Goal: Task Accomplishment & Management: Use online tool/utility

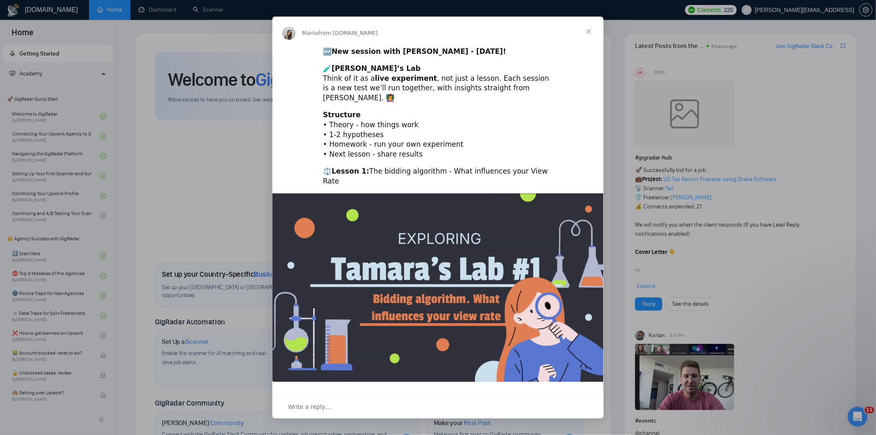
click at [237, 131] on div "Intercom messenger" at bounding box center [438, 217] width 876 height 435
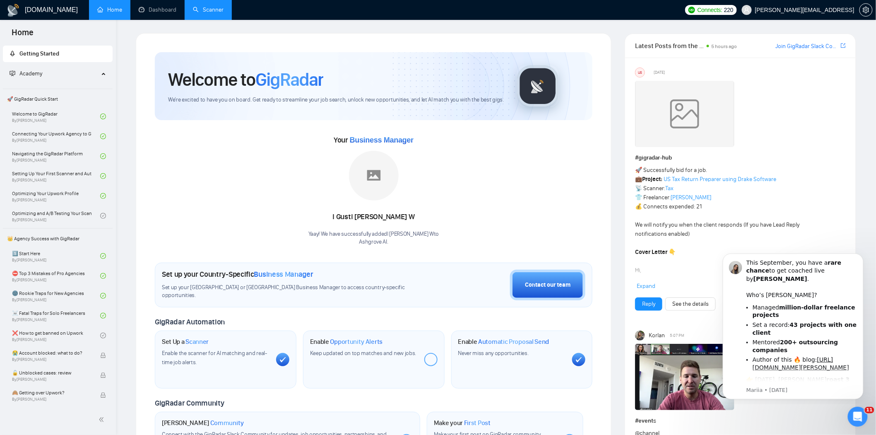
click at [216, 13] on link "Scanner" at bounding box center [208, 9] width 31 height 7
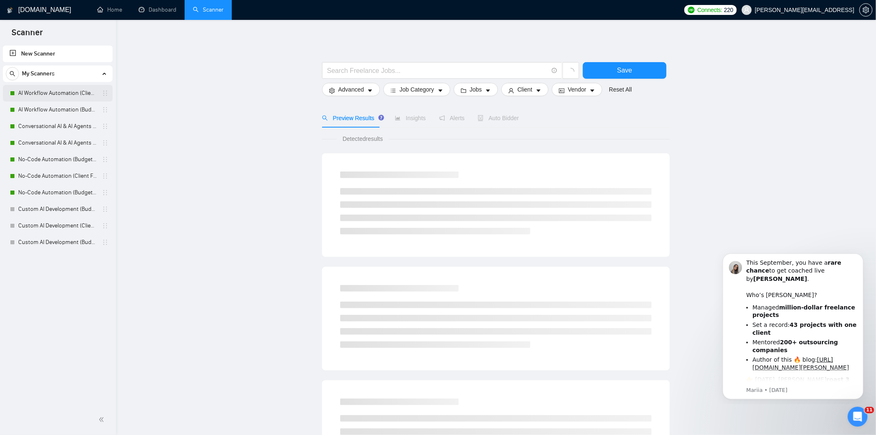
click at [51, 94] on link "AI Workflow Automation (Client Filters)" at bounding box center [57, 93] width 79 height 17
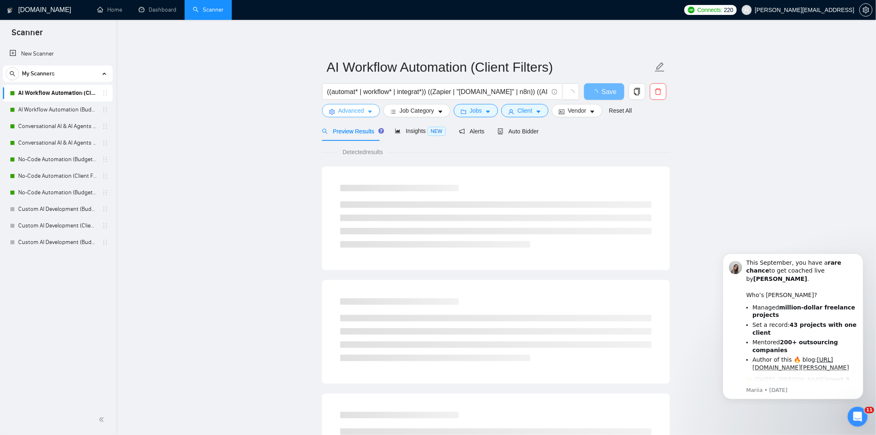
click at [345, 107] on span "Advanced" at bounding box center [351, 110] width 26 height 9
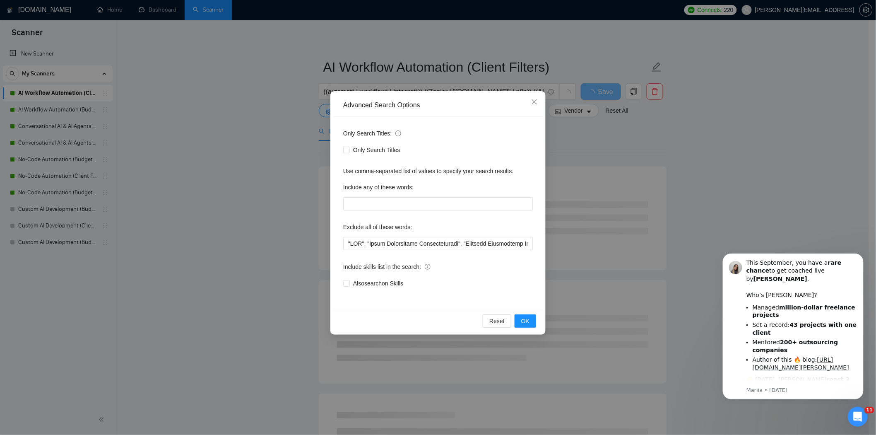
click at [612, 160] on div "Advanced Search Options Only Search Titles: Only Search Titles Use comma-separa…" at bounding box center [438, 217] width 876 height 435
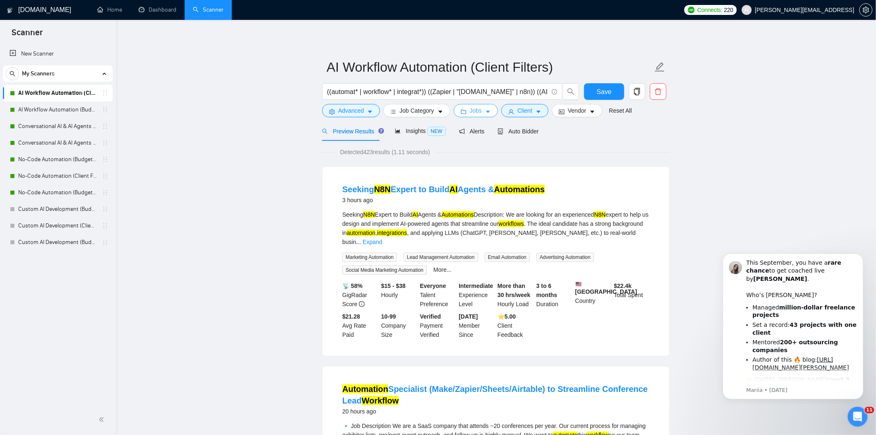
click at [485, 112] on icon "caret-down" at bounding box center [488, 112] width 6 height 6
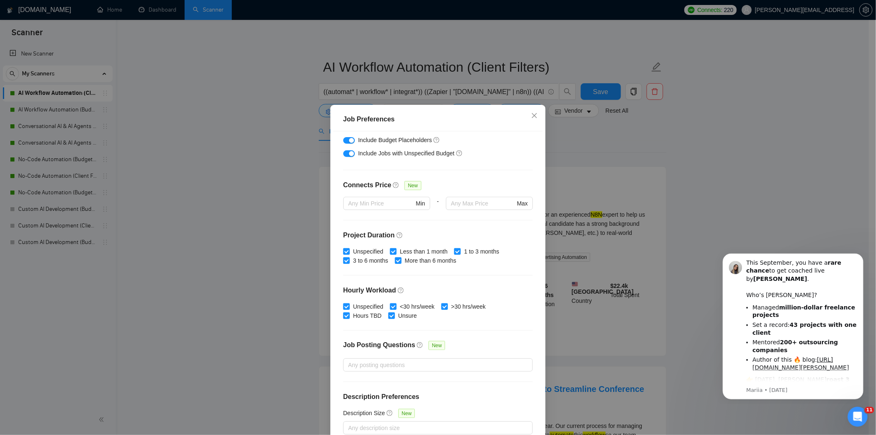
scroll to position [163, 0]
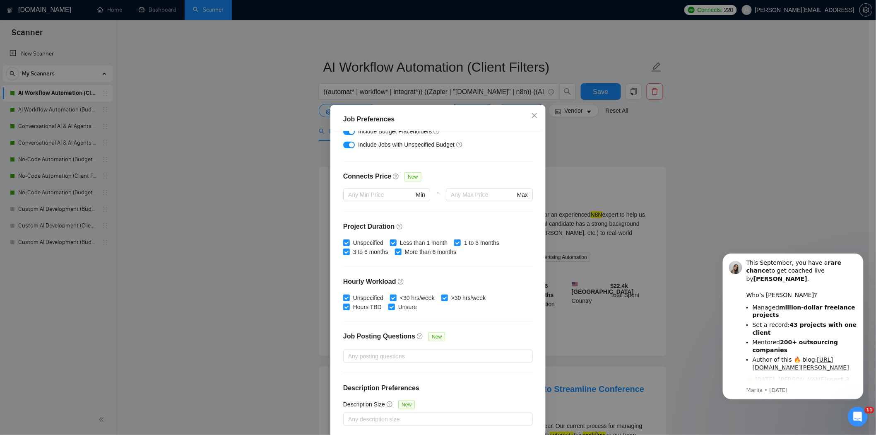
click at [627, 146] on div "Job Preferences Budget Project Type All Fixed Price Hourly Rate Fixed Price Bud…" at bounding box center [438, 217] width 876 height 435
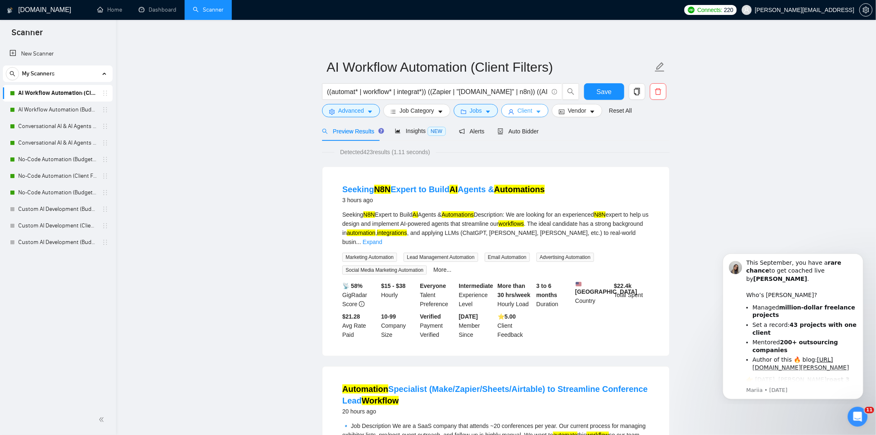
click at [518, 109] on span "Client" at bounding box center [525, 110] width 15 height 9
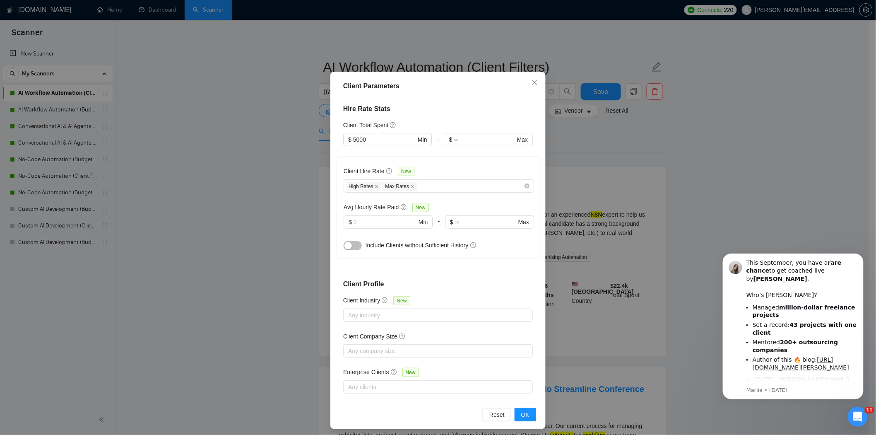
scroll to position [37, 0]
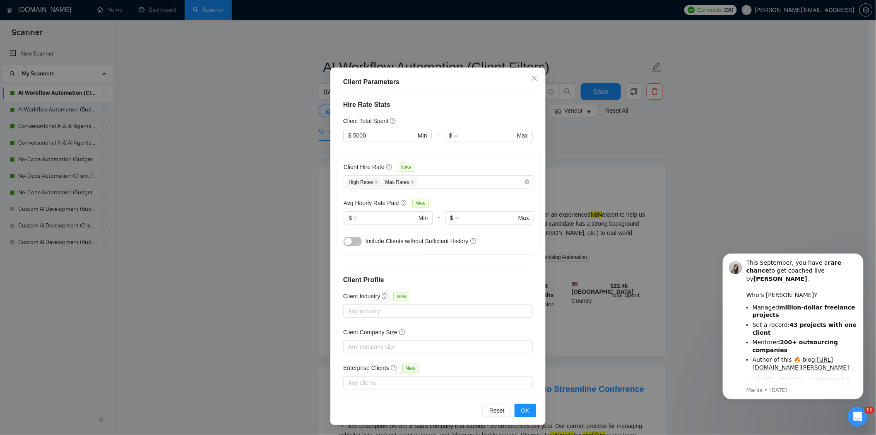
click at [641, 139] on div "Client Parameters Client Location Include Client Countries [GEOGRAPHIC_DATA] [G…" at bounding box center [438, 217] width 876 height 435
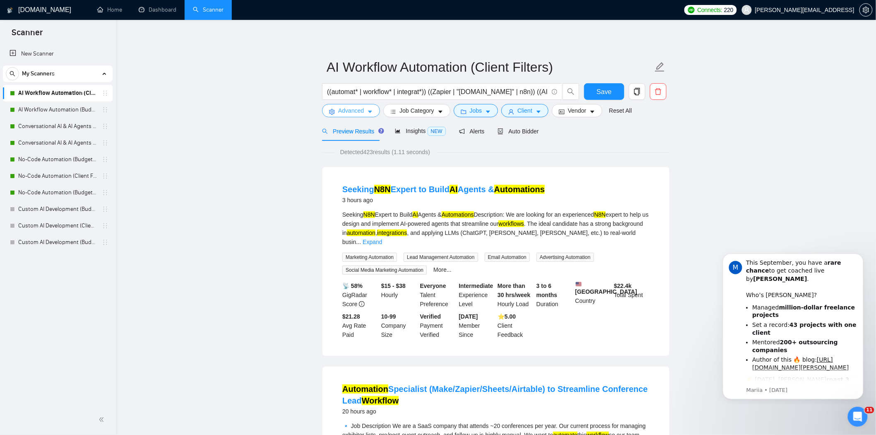
click at [345, 109] on span "Advanced" at bounding box center [351, 110] width 26 height 9
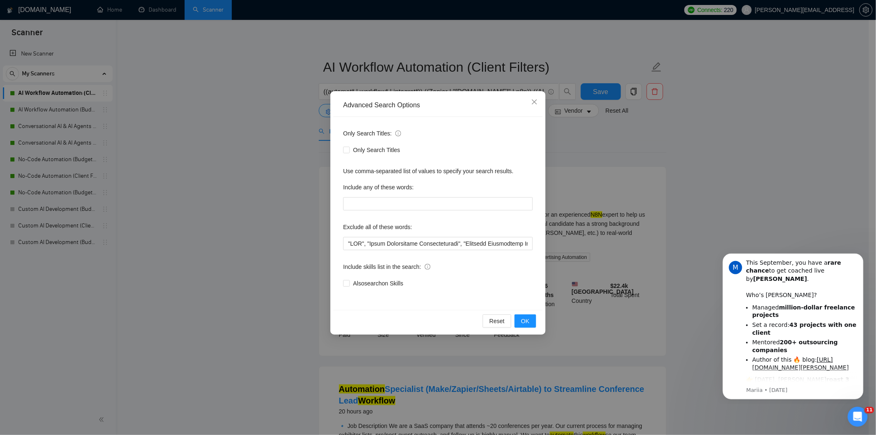
click at [642, 144] on div "Advanced Search Options Only Search Titles: Only Search Titles Use comma-separa…" at bounding box center [438, 217] width 876 height 435
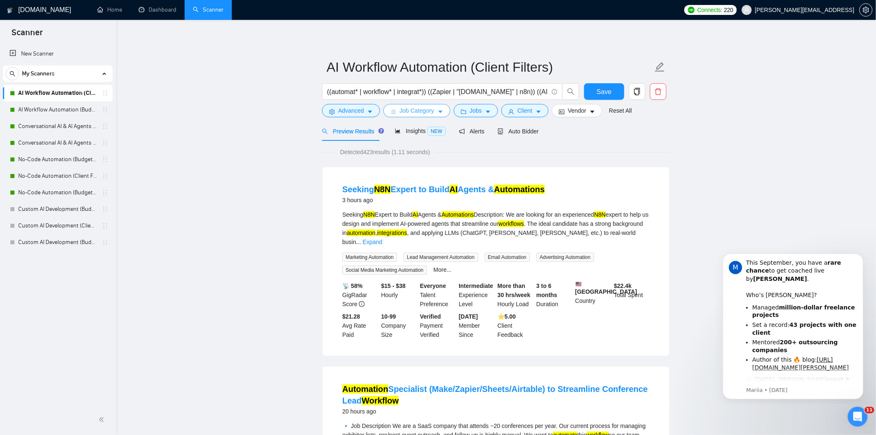
click at [408, 112] on span "Job Category" at bounding box center [417, 110] width 34 height 9
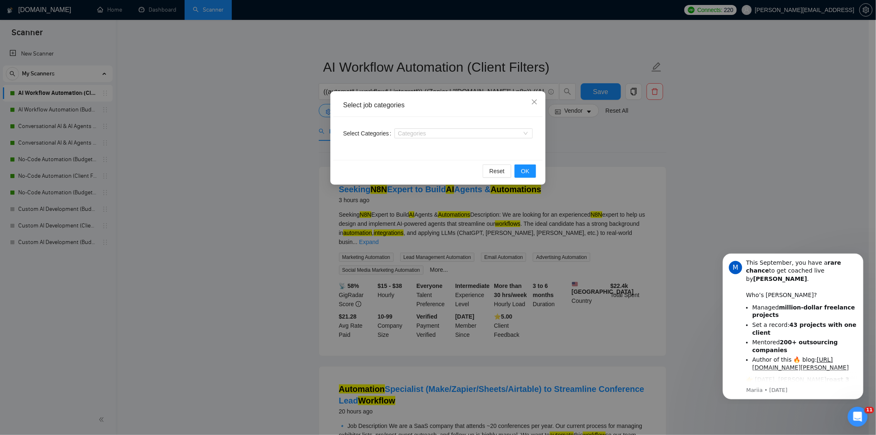
click at [634, 136] on div "Select job categories Select Categories Categories Reset OK" at bounding box center [438, 217] width 876 height 435
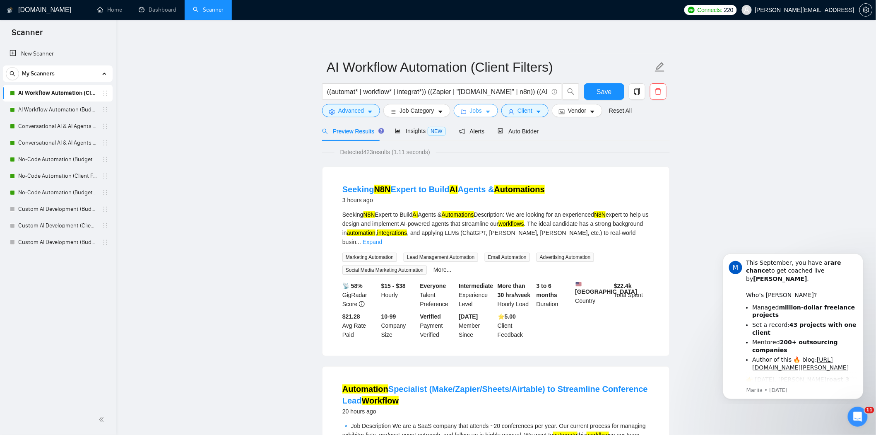
click at [479, 110] on span "Jobs" at bounding box center [476, 110] width 12 height 9
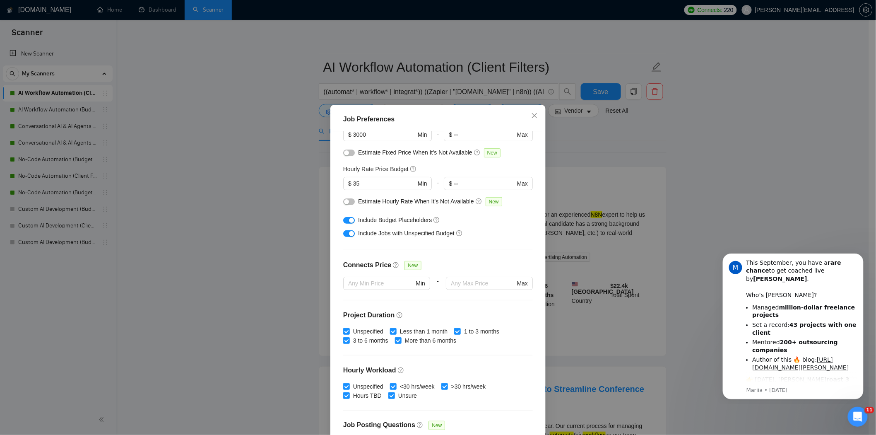
scroll to position [163, 0]
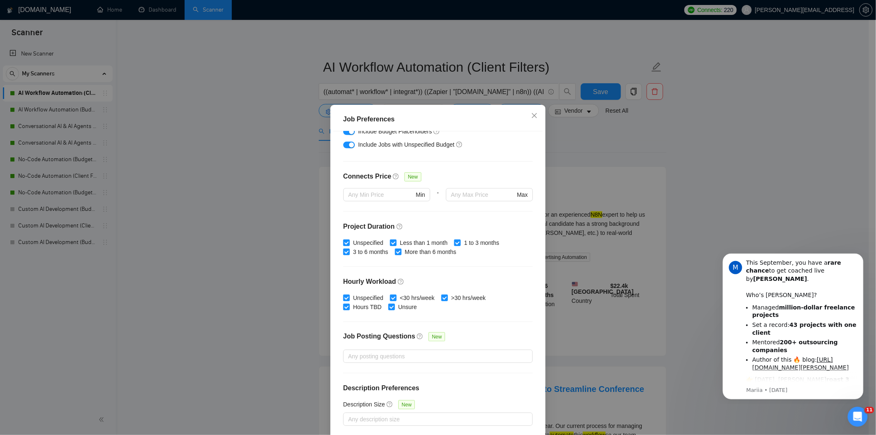
click at [574, 175] on div "Job Preferences Budget Project Type All Fixed Price Hourly Rate Fixed Price Bud…" at bounding box center [438, 217] width 876 height 435
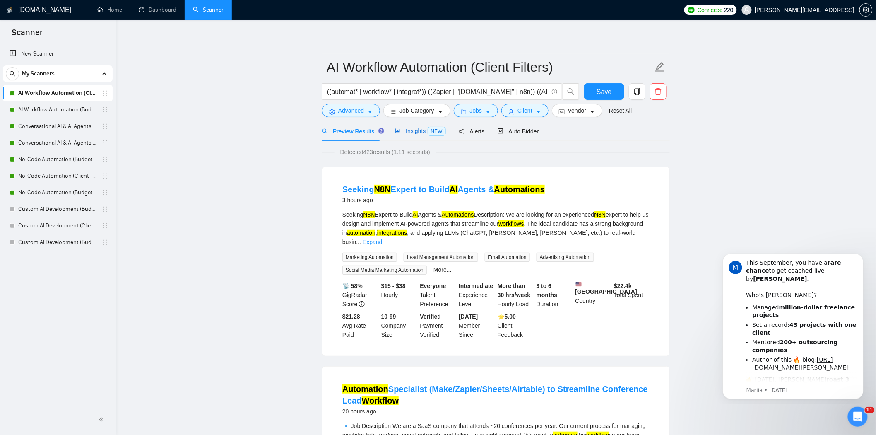
click at [417, 130] on span "Insights NEW" at bounding box center [420, 131] width 51 height 7
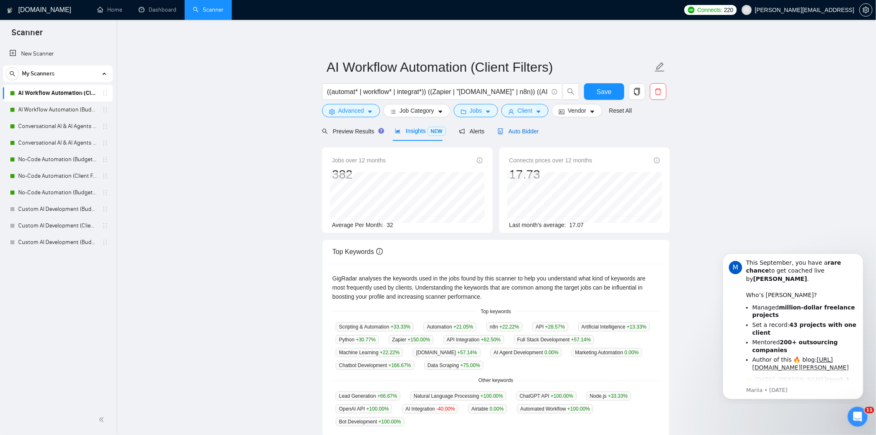
click at [501, 129] on span "Auto Bidder" at bounding box center [518, 131] width 41 height 7
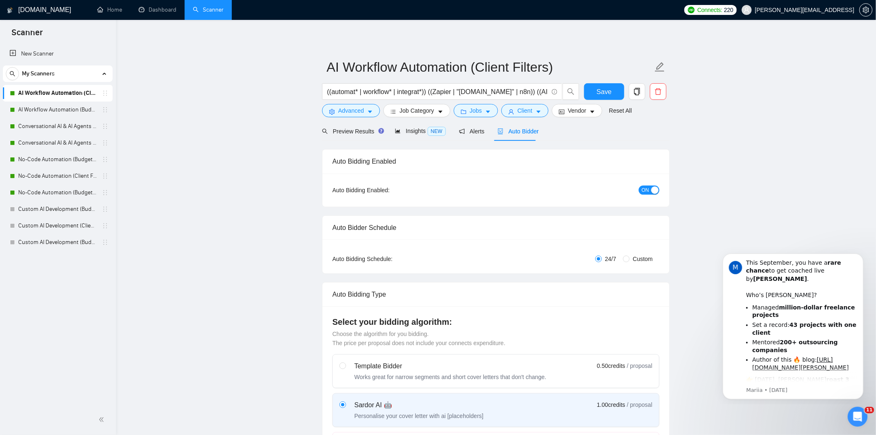
checkbox input "true"
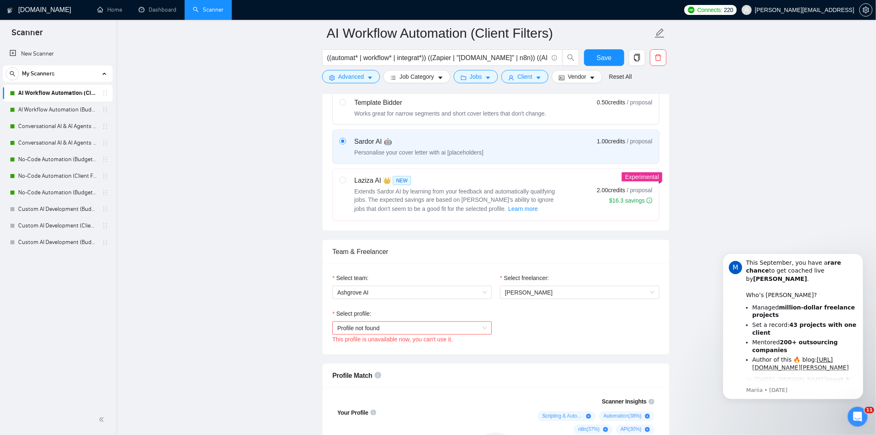
scroll to position [276, 0]
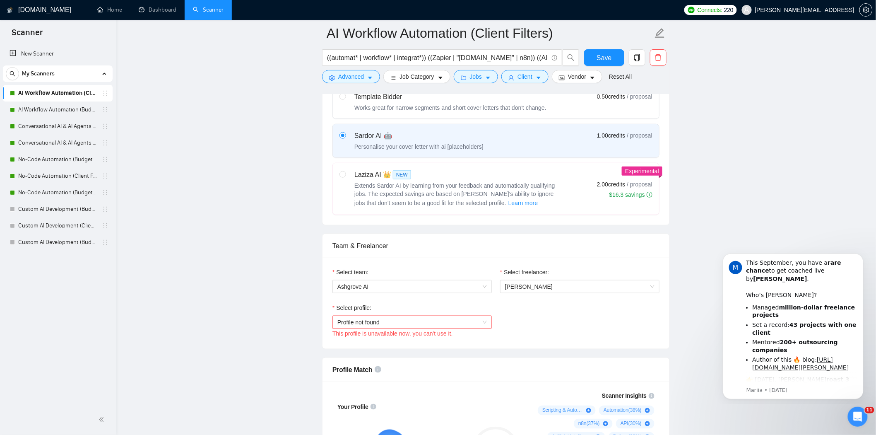
click at [429, 322] on span "Profile not found" at bounding box center [413, 322] width 150 height 12
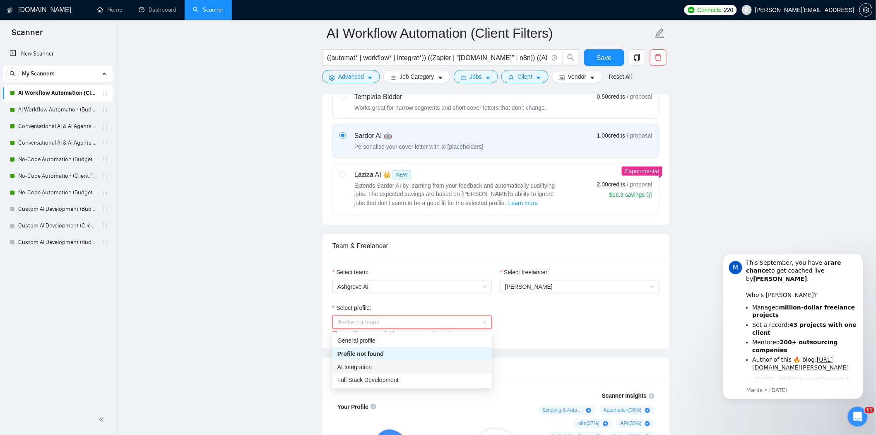
click at [407, 367] on div "AI Integration" at bounding box center [413, 366] width 150 height 9
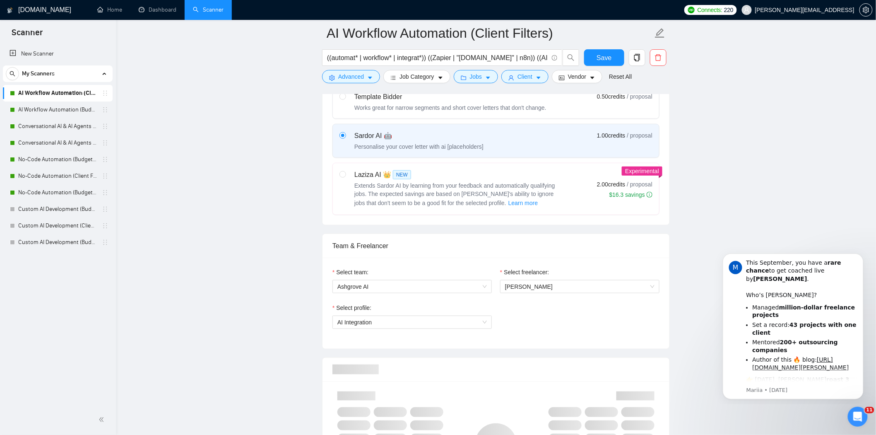
click at [565, 328] on div "Select profile: AI Integration" at bounding box center [495, 321] width 335 height 36
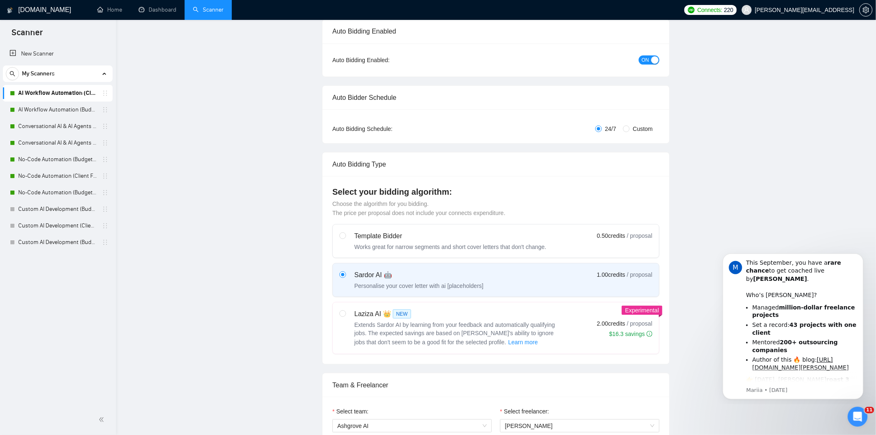
scroll to position [0, 0]
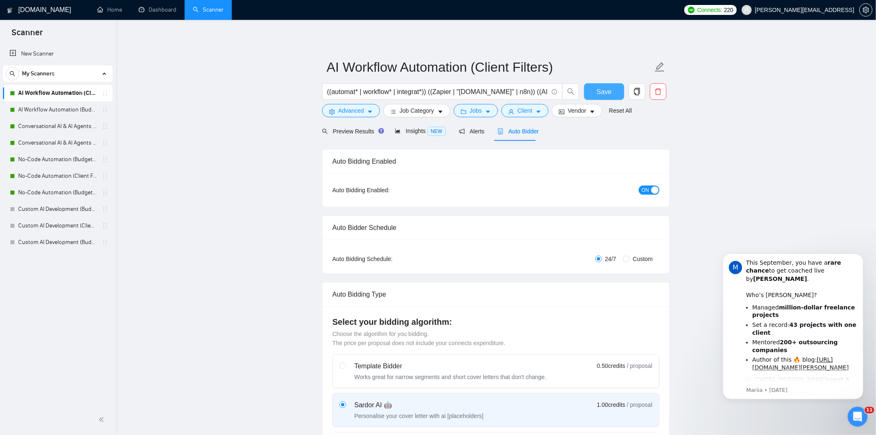
click at [596, 88] on button "Save" at bounding box center [604, 91] width 40 height 17
checkbox input "true"
click at [424, 92] on input "((automat* | workflow* | integrat*)) ((Zapier | "[DOMAIN_NAME]" | n8n)) ((AI | …" at bounding box center [437, 92] width 221 height 10
click at [544, 93] on input "((automat* | workflow* | integrat*)) ((Zapier | "[DOMAIN_NAME]" | n8n)) ((AI | …" at bounding box center [437, 92] width 221 height 10
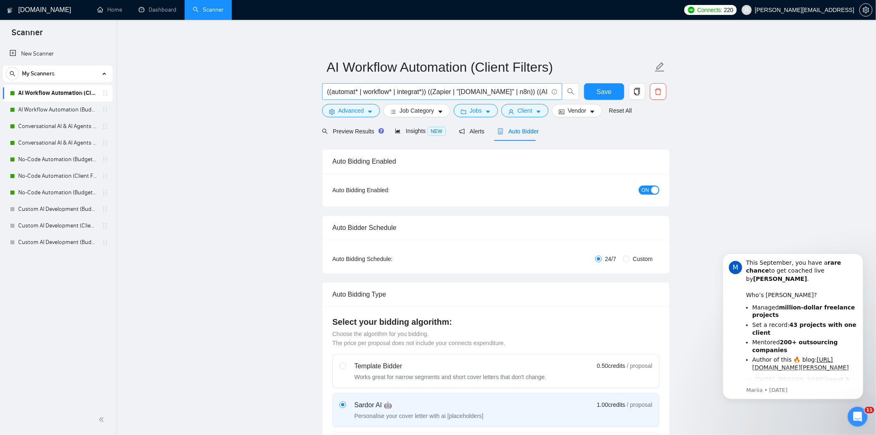
click at [529, 92] on input "((automat* | workflow* | integrat*)) ((Zapier | "[DOMAIN_NAME]" | n8n)) ((AI | …" at bounding box center [437, 92] width 221 height 10
click at [350, 134] on span "Preview Results" at bounding box center [352, 131] width 60 height 7
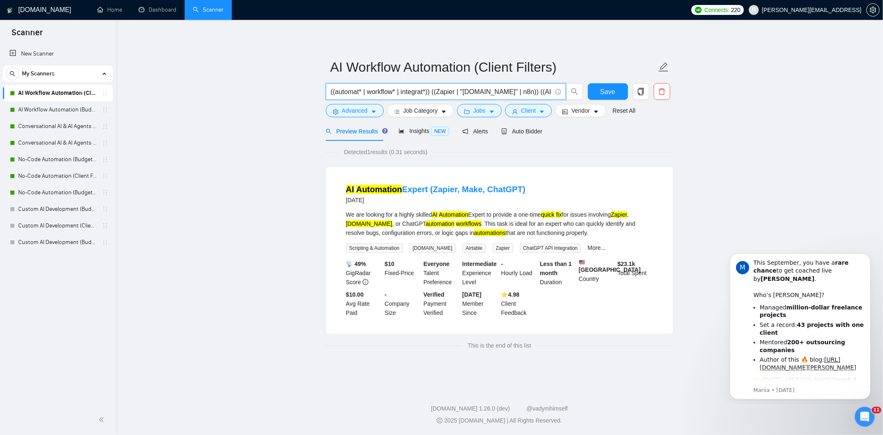
click at [552, 93] on input "((automat* | workflow* | integrat*)) ((Zapier | "[DOMAIN_NAME]" | n8n)) ((AI | …" at bounding box center [441, 92] width 221 height 10
drag, startPoint x: 516, startPoint y: 90, endPoint x: 511, endPoint y: 92, distance: 5.1
click at [511, 92] on input "((automat* | workflow* | integrat*)) ((Zapier | "[DOMAIN_NAME]" | n8n)) ((AI | …" at bounding box center [441, 92] width 221 height 10
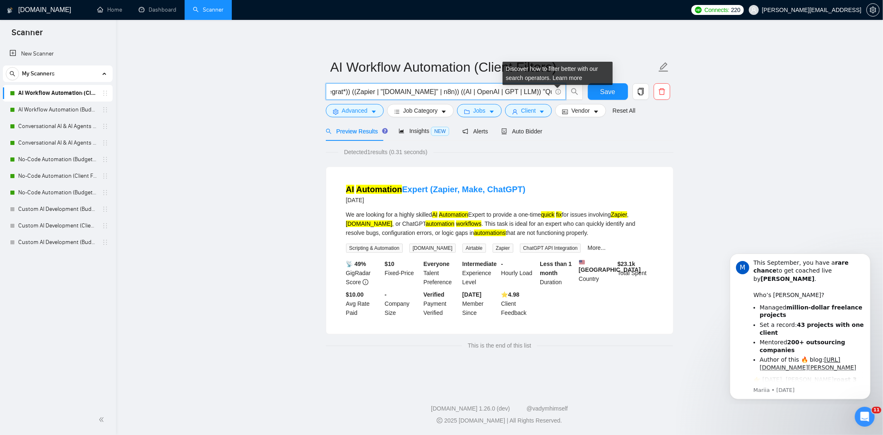
drag, startPoint x: 550, startPoint y: 94, endPoint x: 560, endPoint y: 94, distance: 10.8
click at [560, 94] on span "((automat* | workflow* | integrat*)) ((Zapier | "[DOMAIN_NAME]" | n8n)) ((AI | …" at bounding box center [446, 91] width 240 height 17
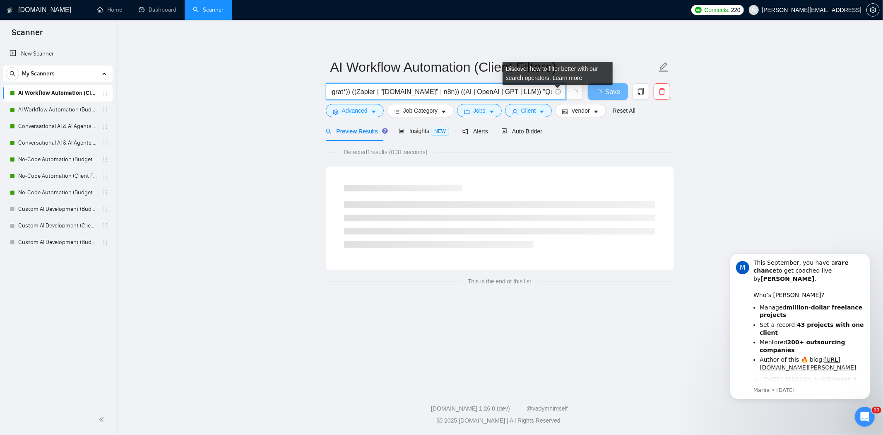
scroll to position [0, 75]
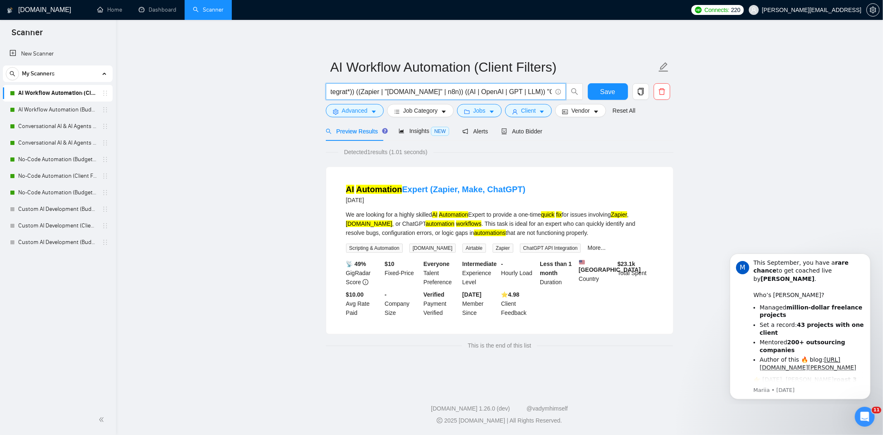
drag, startPoint x: 520, startPoint y: 90, endPoint x: 565, endPoint y: 89, distance: 45.6
click at [565, 89] on span "((automat* | workflow* | integrat*)) ((Zapier | "[DOMAIN_NAME]" | n8n)) ((AI | …" at bounding box center [446, 91] width 240 height 17
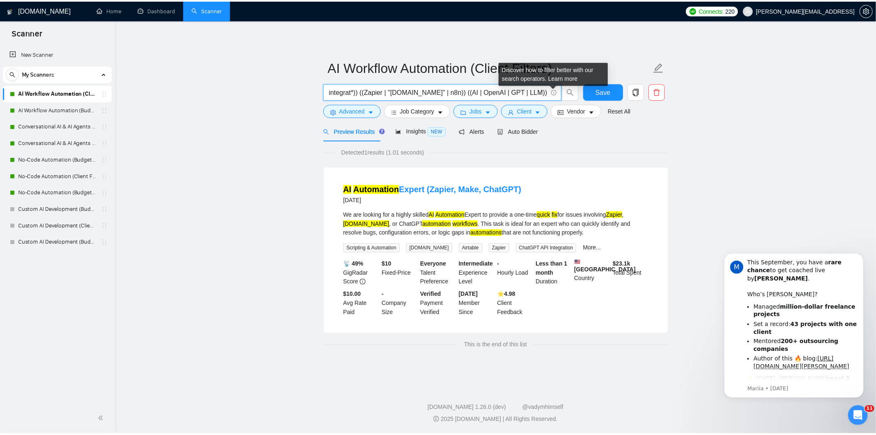
scroll to position [0, 43]
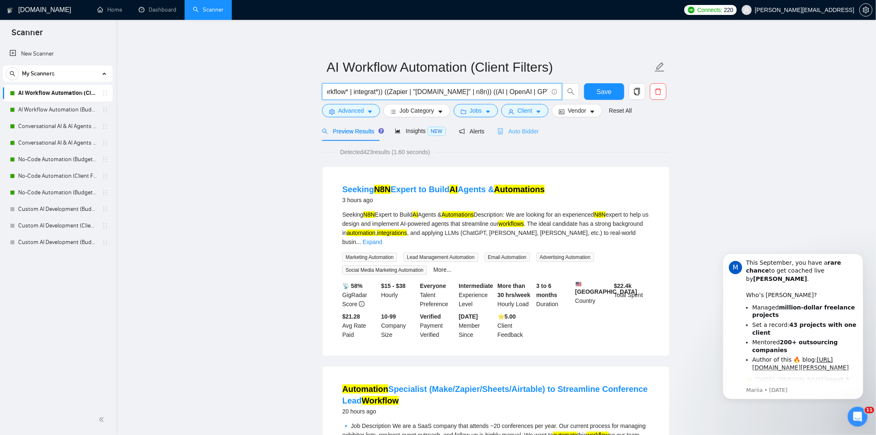
type input "((automat* | workflow* | integrat*)) ((Zapier | "[DOMAIN_NAME]" | n8n)) ((AI | …"
click at [523, 130] on span "Auto Bidder" at bounding box center [518, 131] width 41 height 7
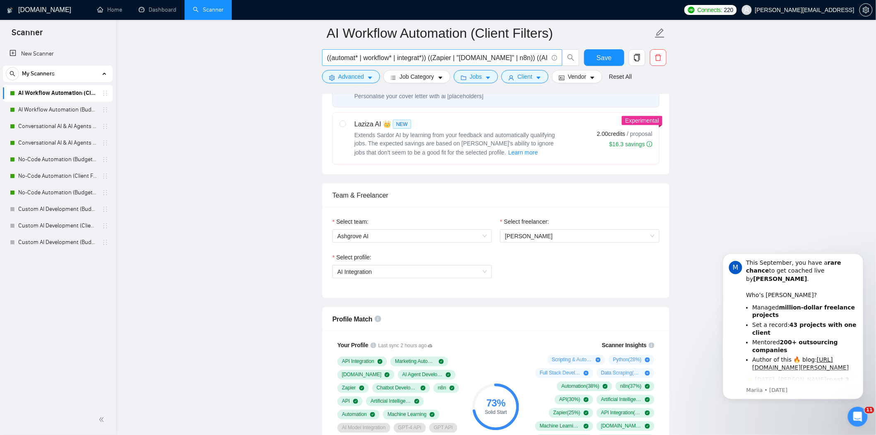
scroll to position [322, 0]
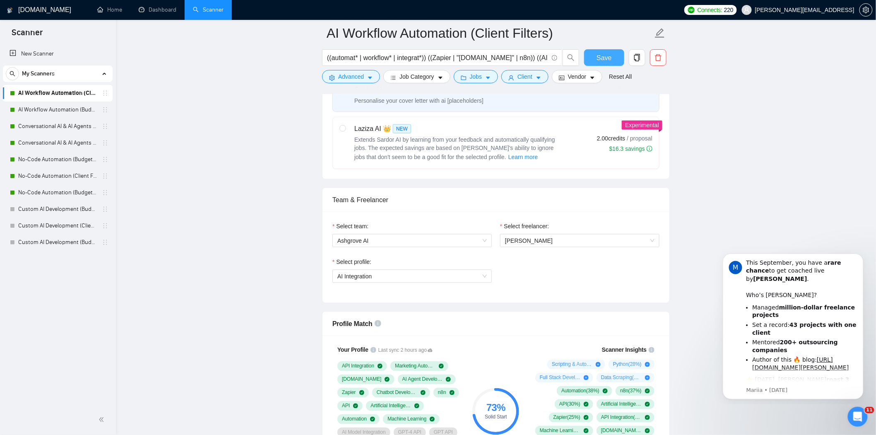
click at [594, 58] on button "Save" at bounding box center [604, 57] width 40 height 17
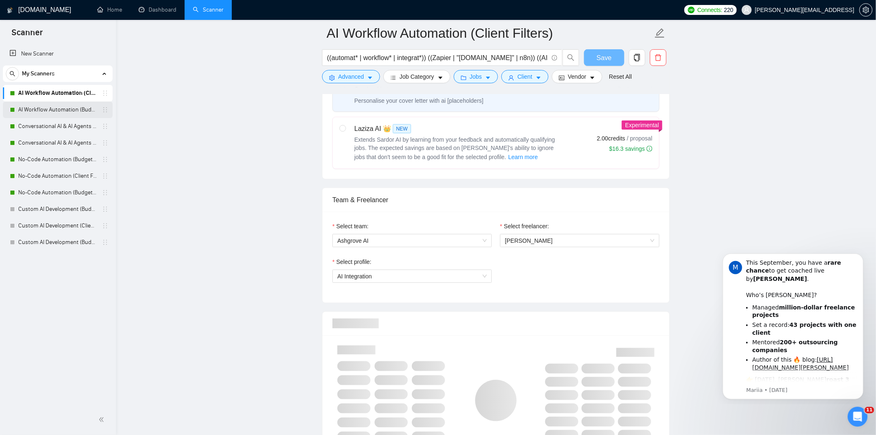
click at [65, 111] on link "AI Workflow Automation (Budget Filters)" at bounding box center [57, 109] width 79 height 17
checkbox input "true"
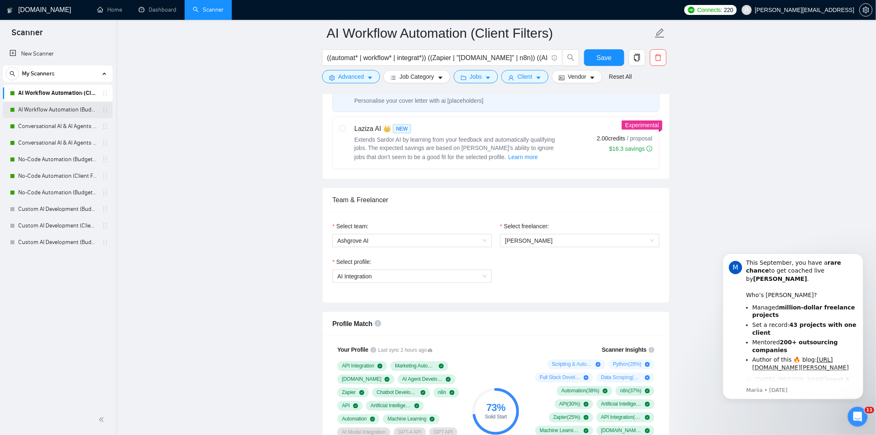
click at [59, 106] on link "AI Workflow Automation (Budget Filters)" at bounding box center [57, 109] width 79 height 17
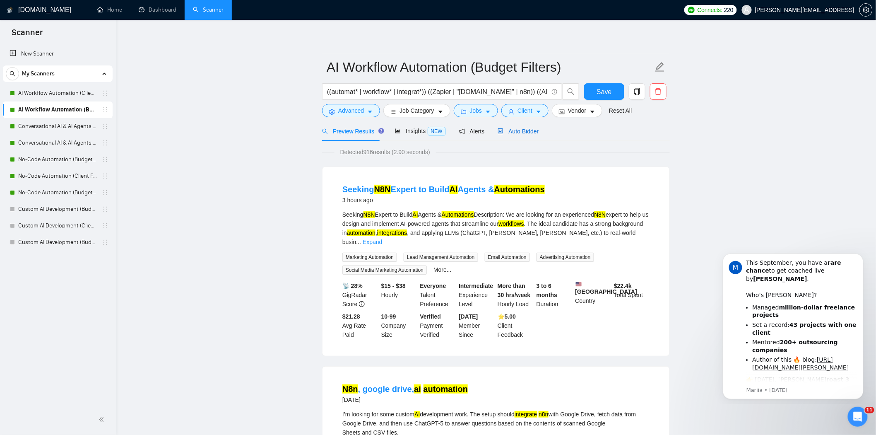
click at [513, 135] on div "Auto Bidder" at bounding box center [518, 131] width 41 height 9
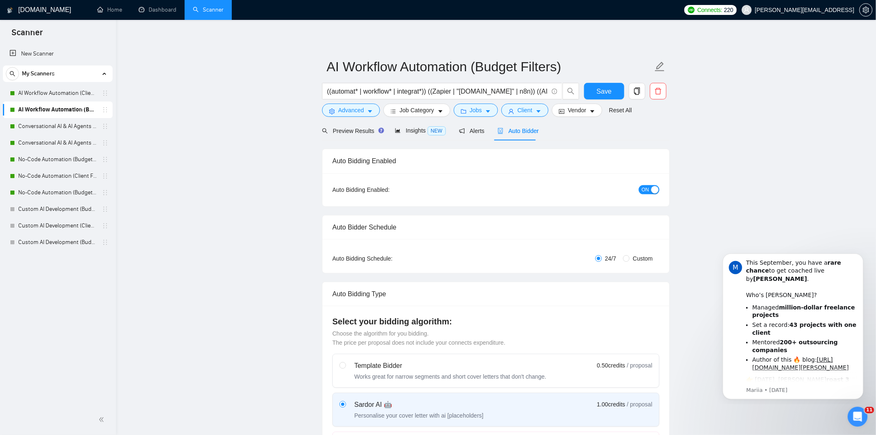
scroll to position [368, 0]
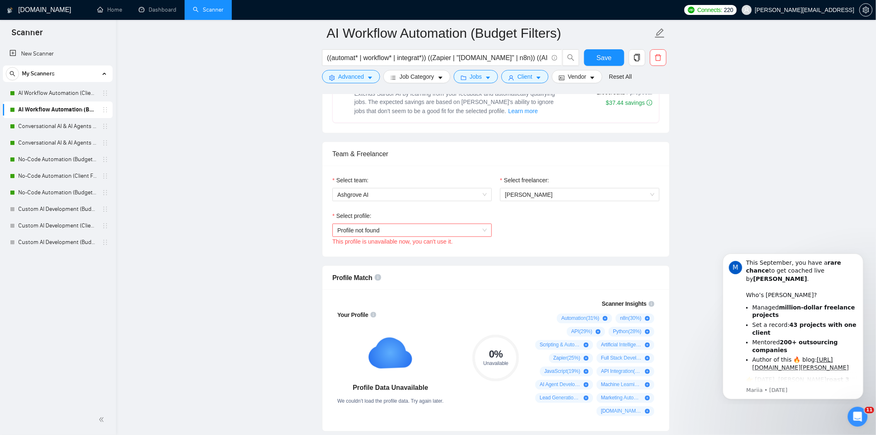
click at [412, 231] on span "Profile not found" at bounding box center [413, 230] width 150 height 12
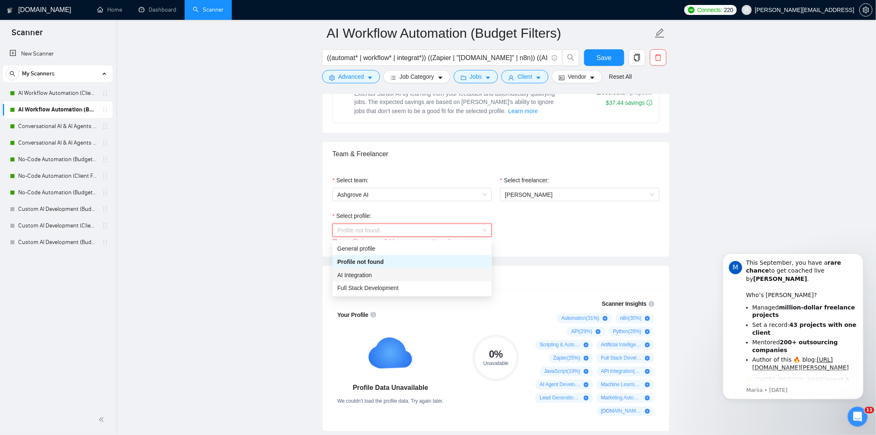
click at [416, 272] on div "AI Integration" at bounding box center [413, 274] width 150 height 9
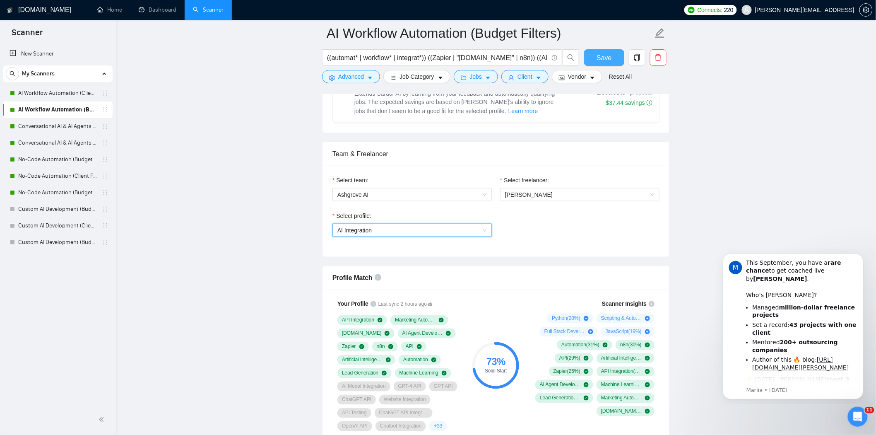
click at [608, 55] on span "Save" at bounding box center [604, 58] width 15 height 10
click at [72, 127] on link "Conversational AI & AI Agents (Client Filters)" at bounding box center [57, 126] width 79 height 17
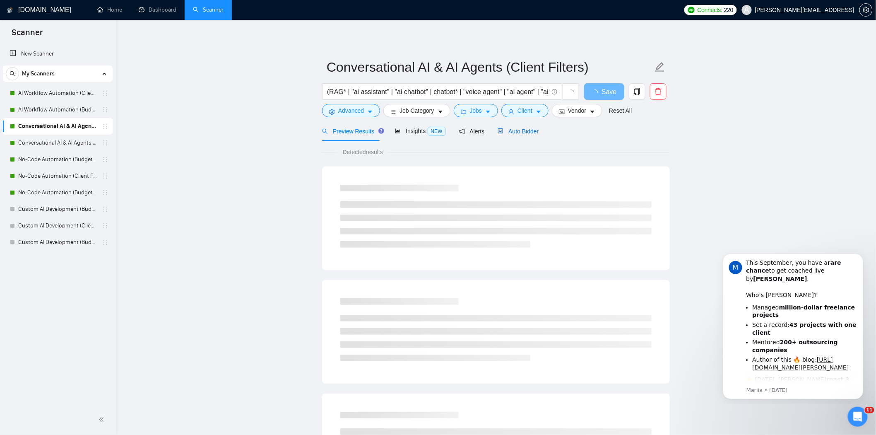
click at [505, 131] on span "Auto Bidder" at bounding box center [518, 131] width 41 height 7
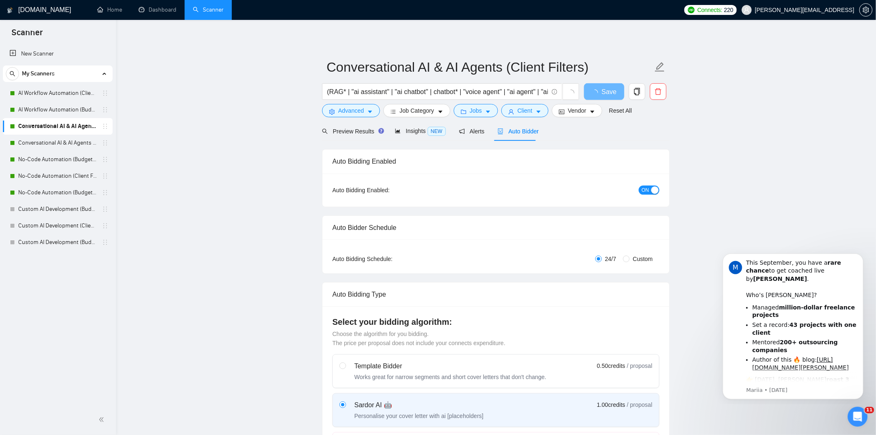
checkbox input "true"
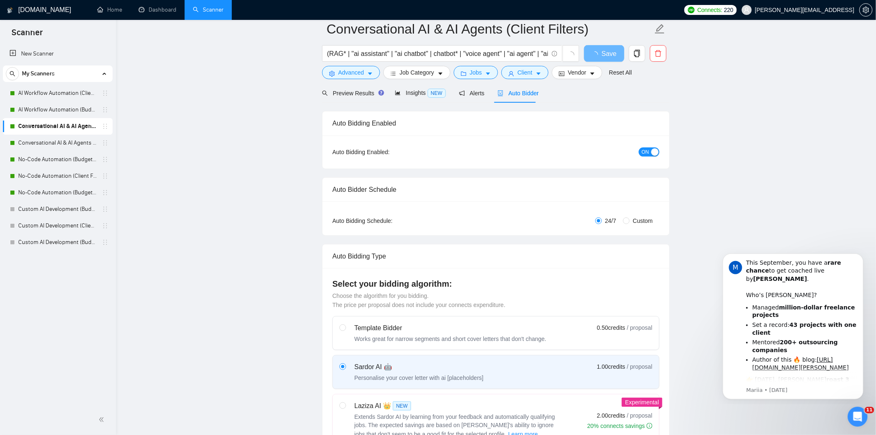
scroll to position [276, 0]
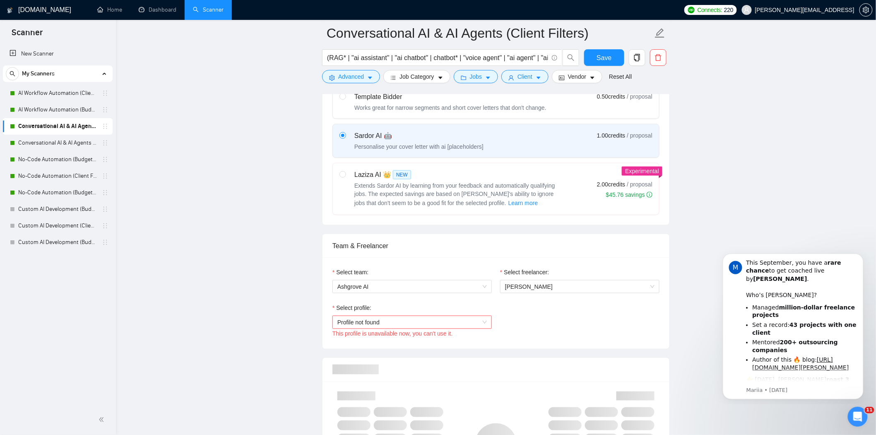
click at [394, 329] on div "Profile not found" at bounding box center [412, 322] width 159 height 13
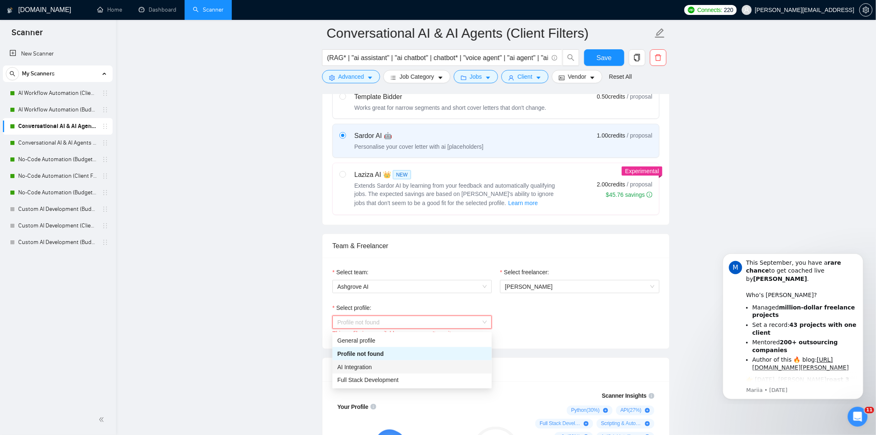
click at [379, 366] on div "AI Integration" at bounding box center [413, 366] width 150 height 9
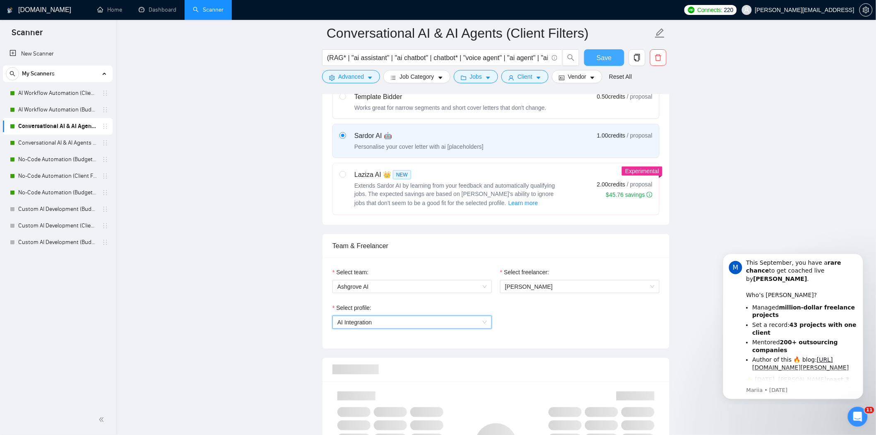
click at [595, 55] on button "Save" at bounding box center [604, 57] width 40 height 17
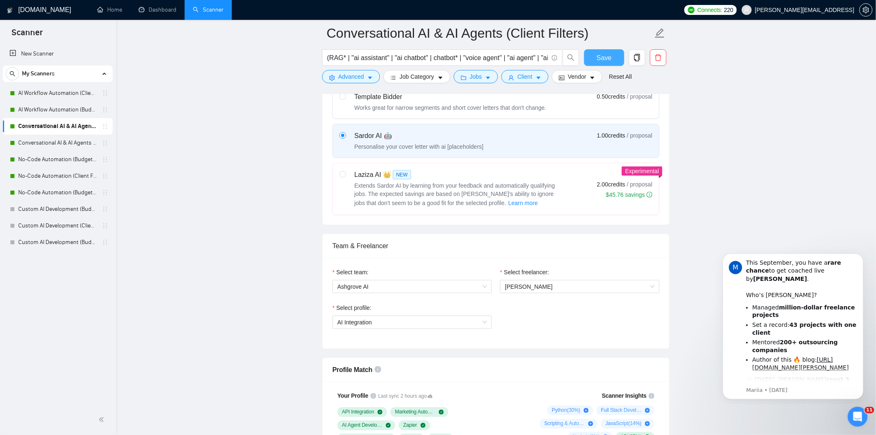
click at [605, 60] on span "Save" at bounding box center [604, 58] width 15 height 10
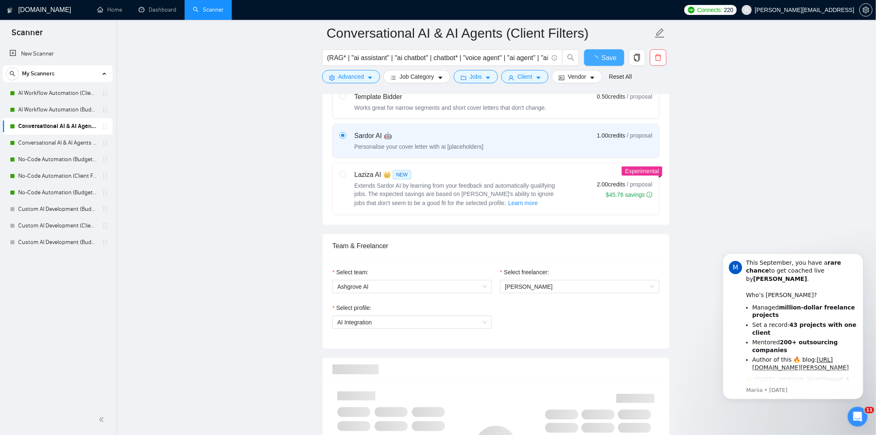
checkbox input "true"
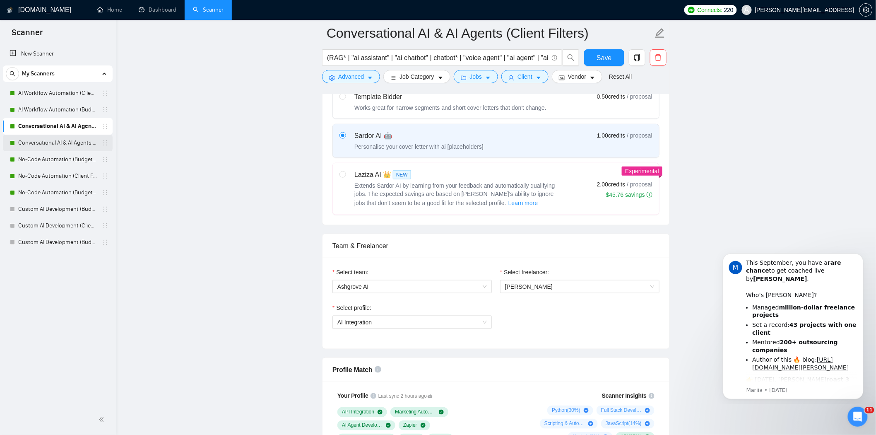
click at [42, 143] on link "Conversational AI & AI Agents (Budget Filters)" at bounding box center [57, 143] width 79 height 17
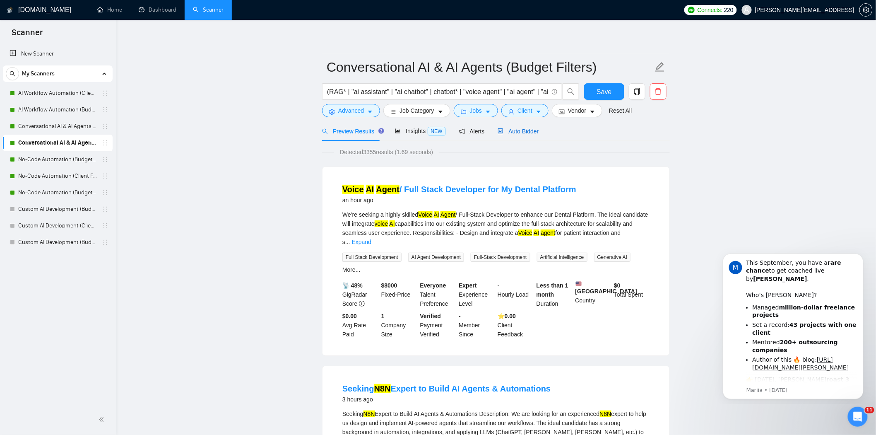
click at [521, 135] on div "Auto Bidder" at bounding box center [518, 131] width 41 height 9
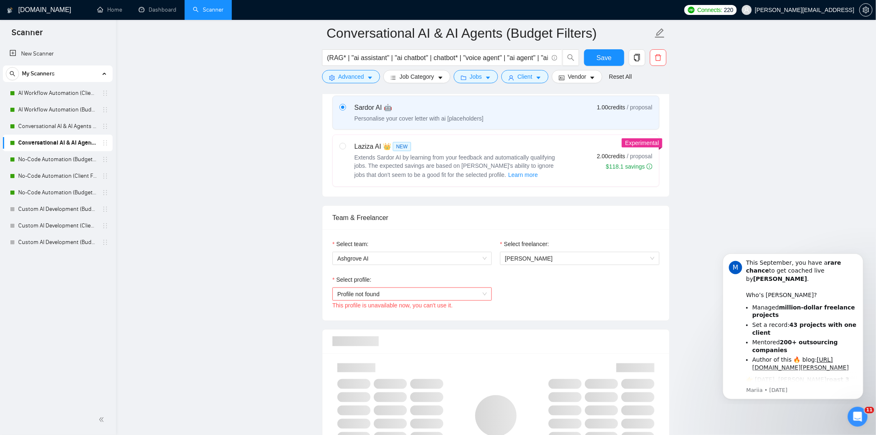
scroll to position [322, 0]
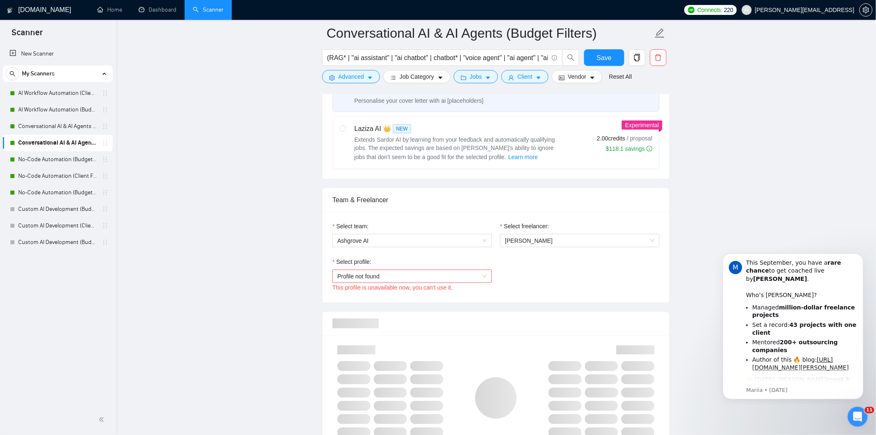
click at [412, 276] on span "Profile not found" at bounding box center [413, 276] width 150 height 12
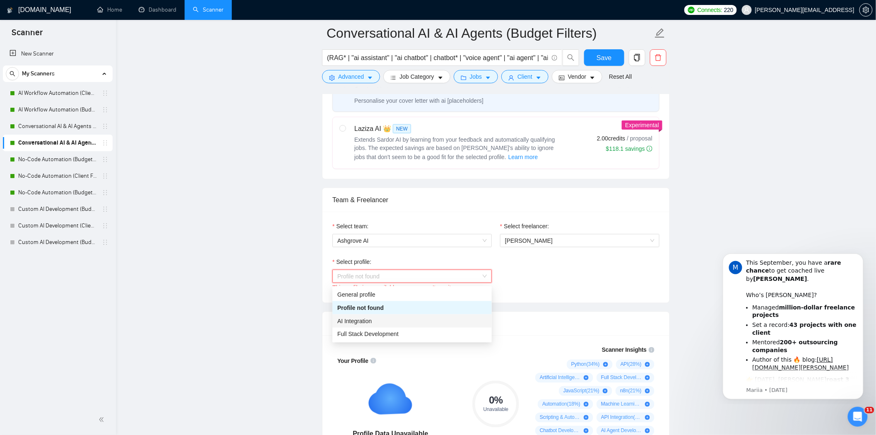
click at [399, 322] on div "AI Integration" at bounding box center [413, 320] width 150 height 9
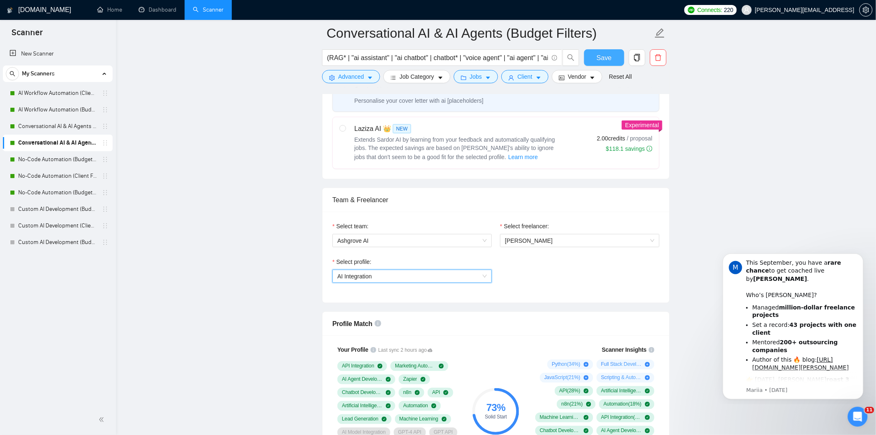
click at [609, 61] on span "Save" at bounding box center [604, 58] width 15 height 10
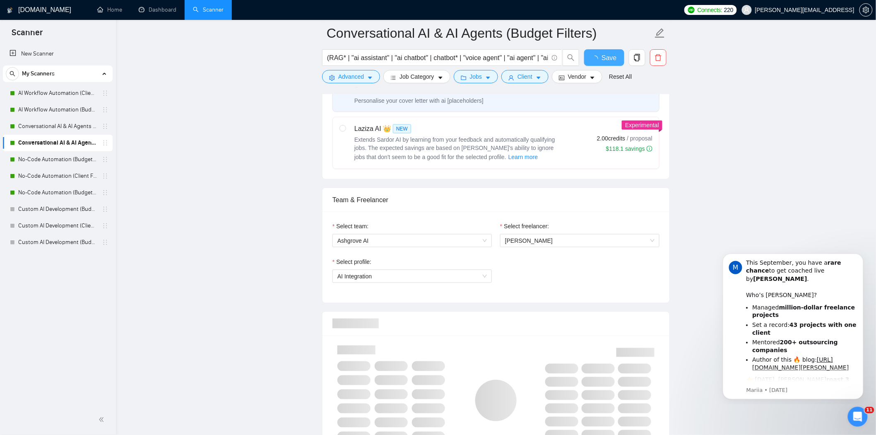
checkbox input "true"
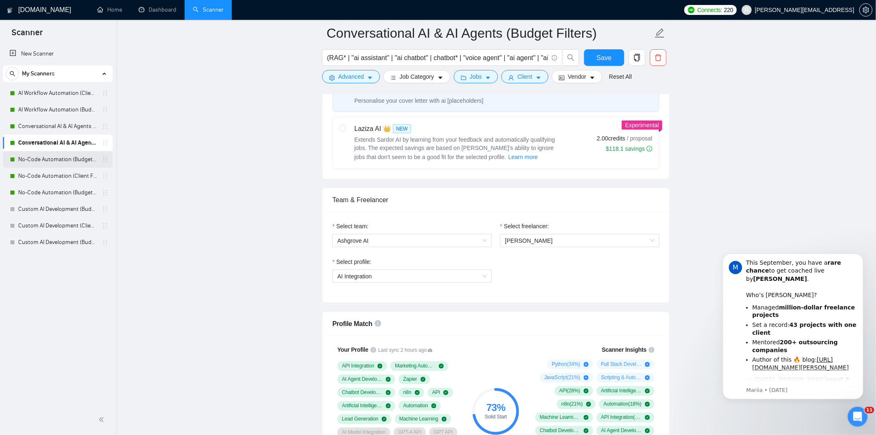
click at [50, 157] on link "No-Code Automation (Budget Filters)" at bounding box center [57, 159] width 79 height 17
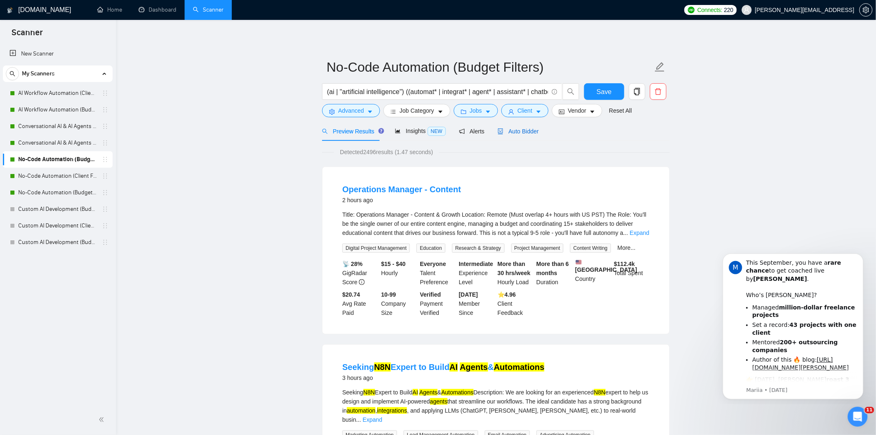
click at [506, 133] on span "Auto Bidder" at bounding box center [518, 131] width 41 height 7
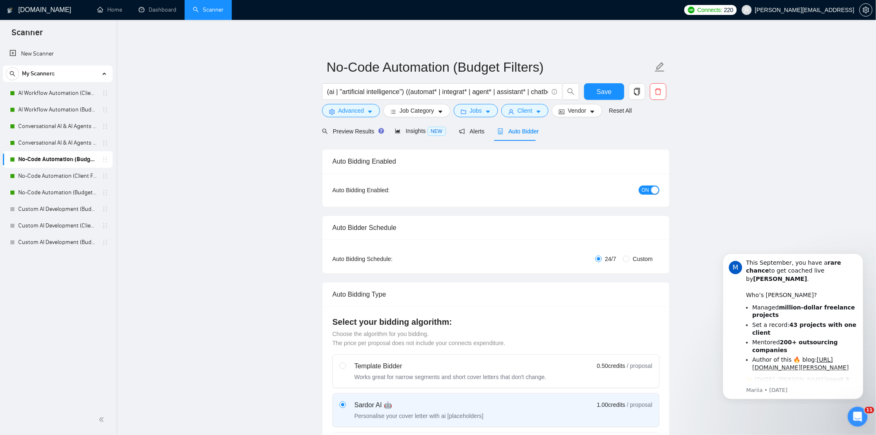
checkbox input "true"
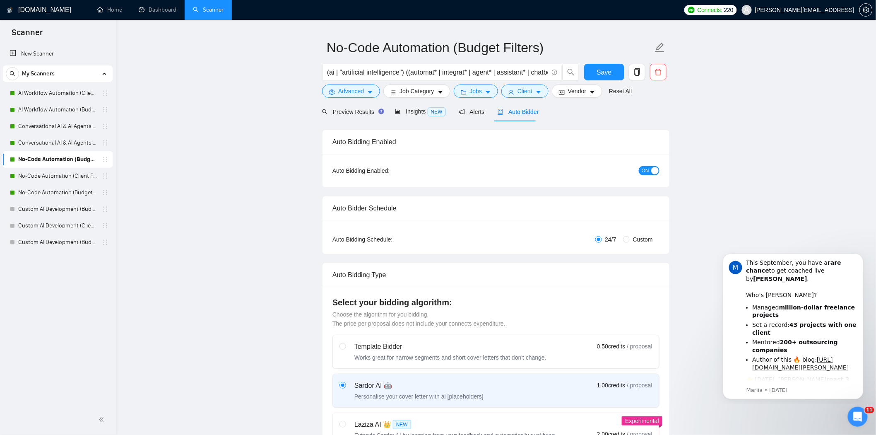
scroll to position [276, 0]
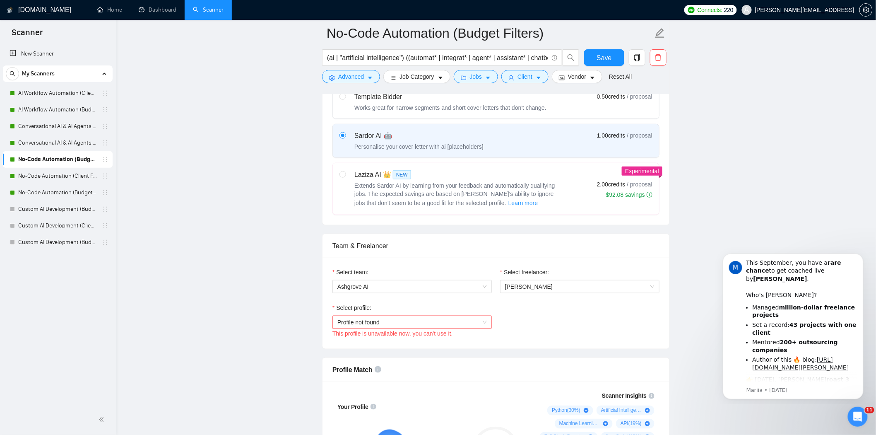
click at [426, 320] on span "Profile not found" at bounding box center [413, 322] width 150 height 12
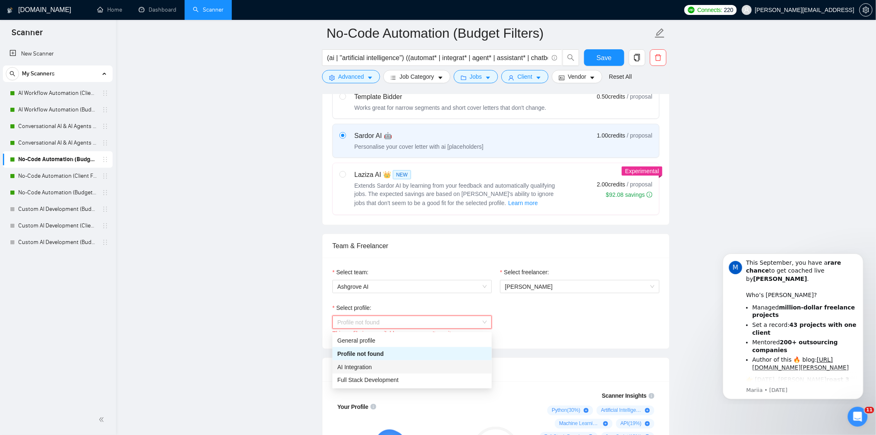
click at [400, 361] on div "AI Integration" at bounding box center [412, 366] width 159 height 13
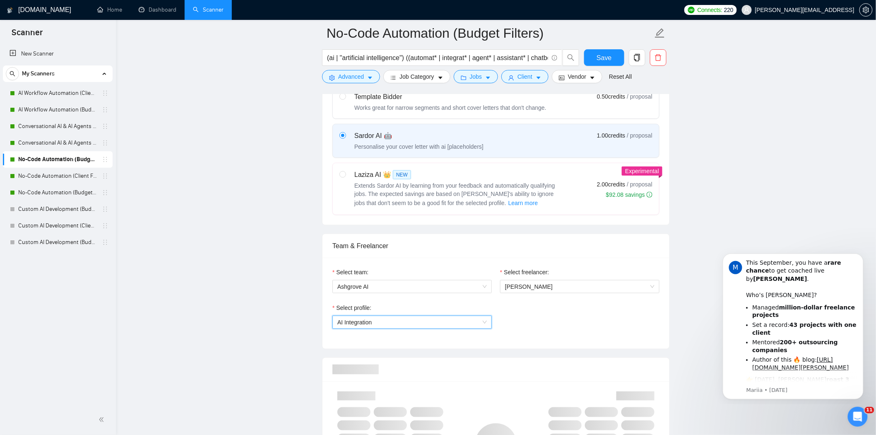
click at [626, 319] on div "Select profile: 1737190722364944384 AI Integration" at bounding box center [495, 321] width 335 height 36
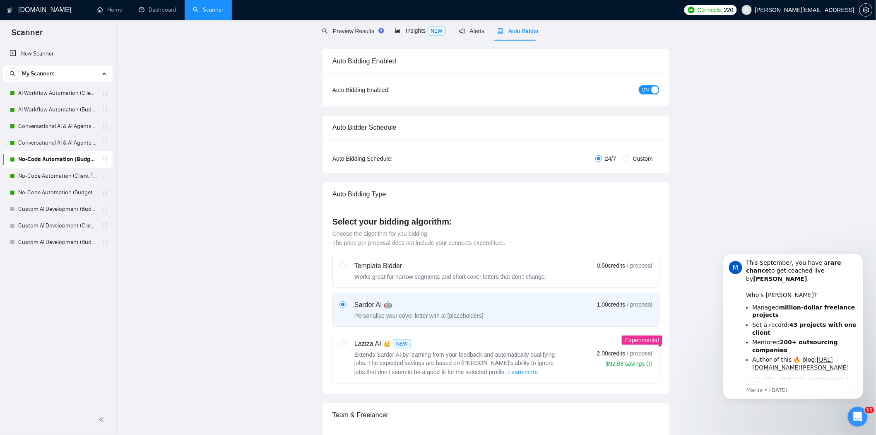
scroll to position [0, 0]
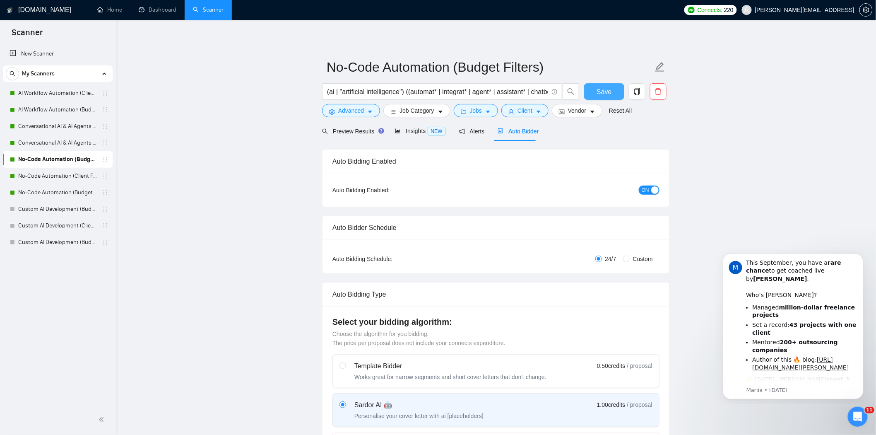
click at [610, 91] on span "Save" at bounding box center [604, 92] width 15 height 10
checkbox input "true"
click at [589, 94] on button "Save" at bounding box center [604, 91] width 40 height 17
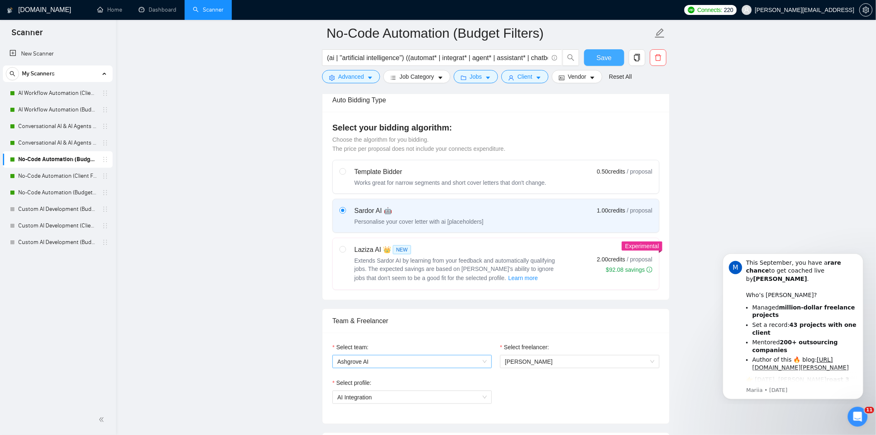
scroll to position [230, 0]
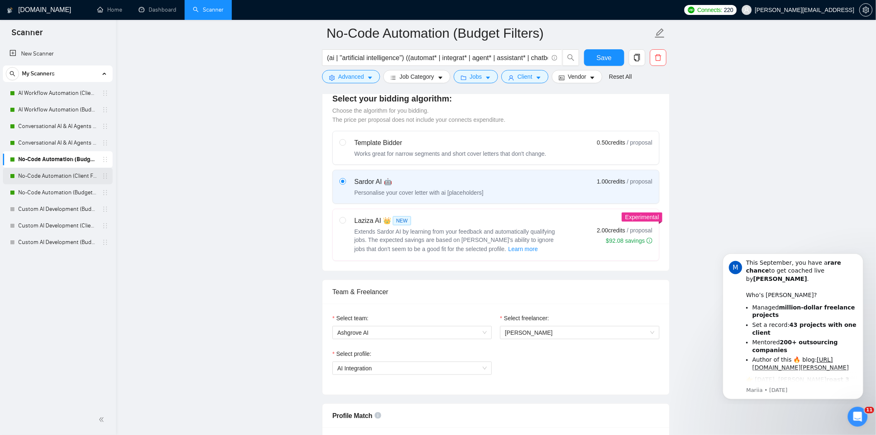
click at [46, 177] on link "No-Code Automation (Client Filters)" at bounding box center [57, 176] width 79 height 17
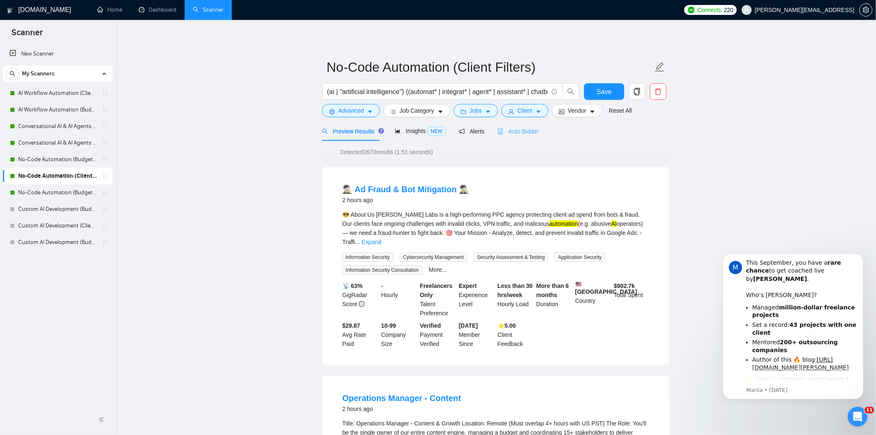
click at [521, 137] on div "Auto Bidder" at bounding box center [518, 130] width 41 height 19
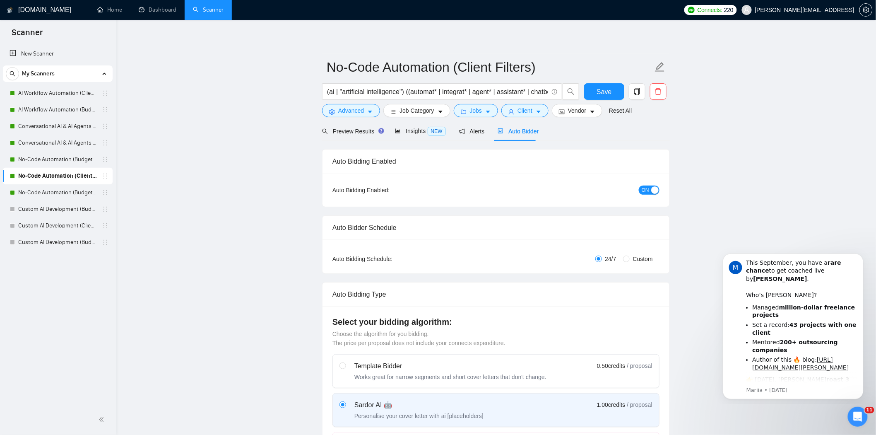
checkbox input "true"
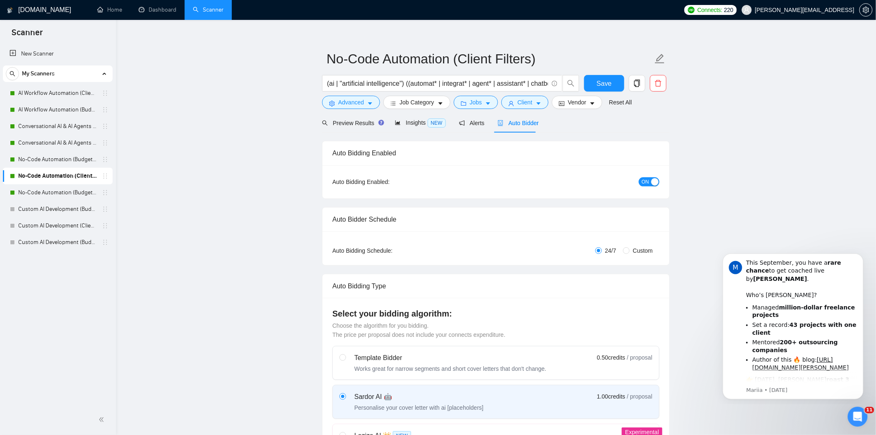
scroll to position [368, 0]
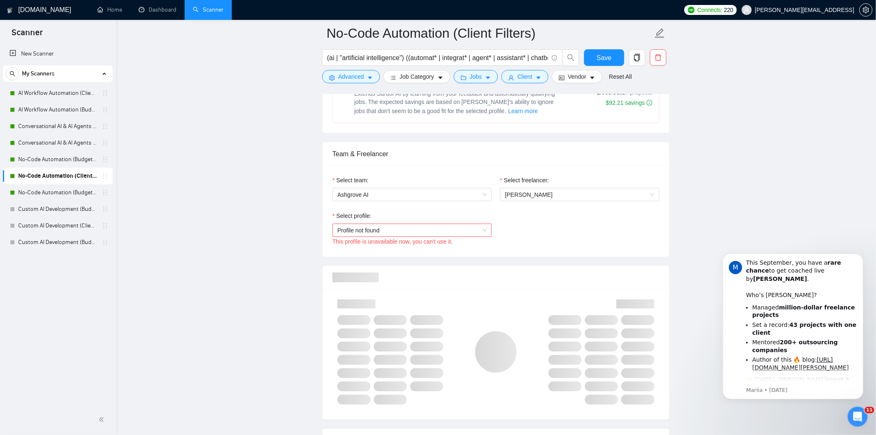
click at [434, 225] on div "Profile not found" at bounding box center [412, 230] width 159 height 13
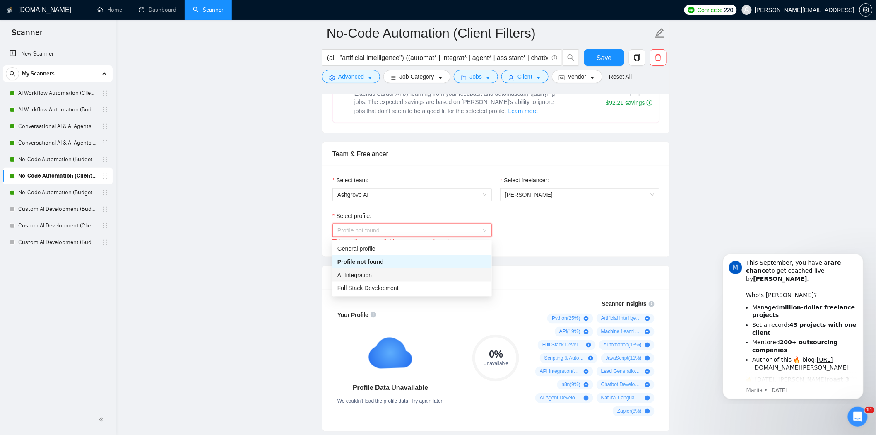
click at [422, 275] on div "AI Integration" at bounding box center [413, 274] width 150 height 9
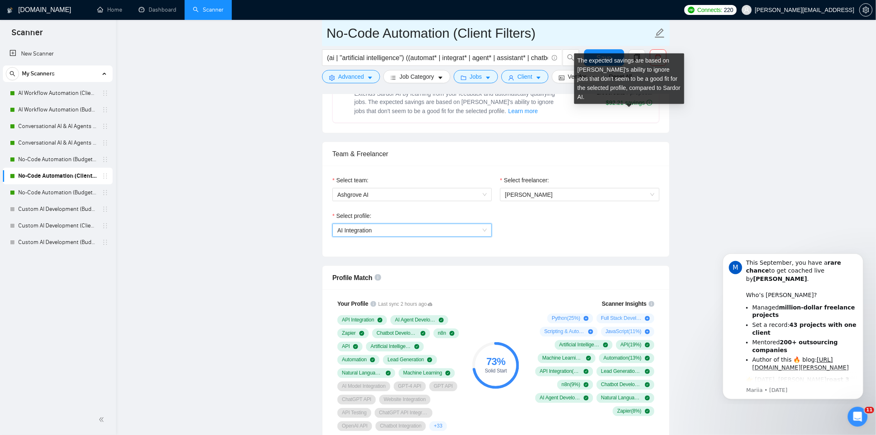
click at [603, 41] on input "No-Code Automation (Client Filters)" at bounding box center [490, 33] width 326 height 21
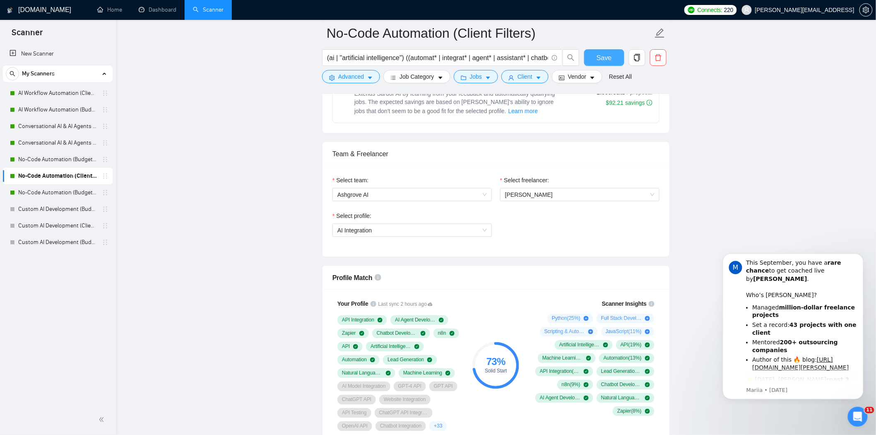
click at [606, 55] on span "Save" at bounding box center [604, 58] width 15 height 10
click at [603, 59] on span "Save" at bounding box center [604, 58] width 15 height 10
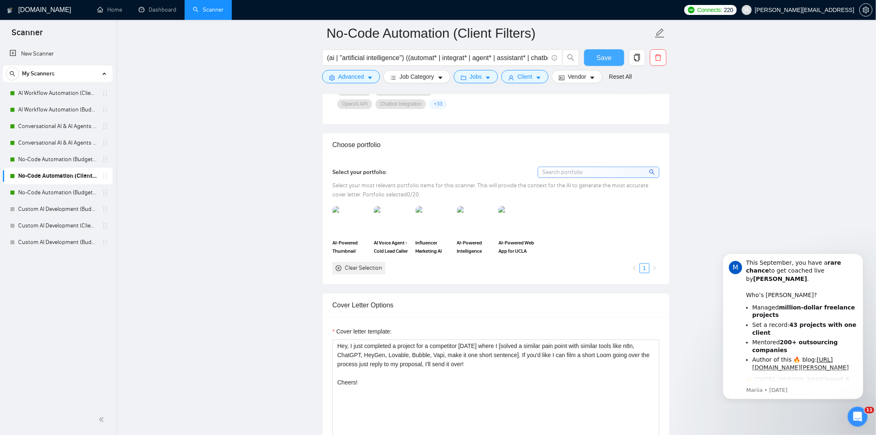
scroll to position [414, 0]
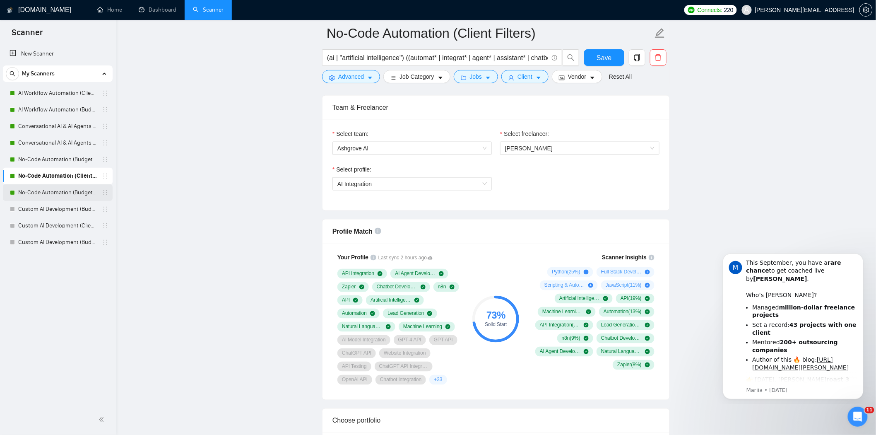
click at [68, 192] on link "No-Code Automation (Budget Filters W4, Aug)" at bounding box center [57, 192] width 79 height 17
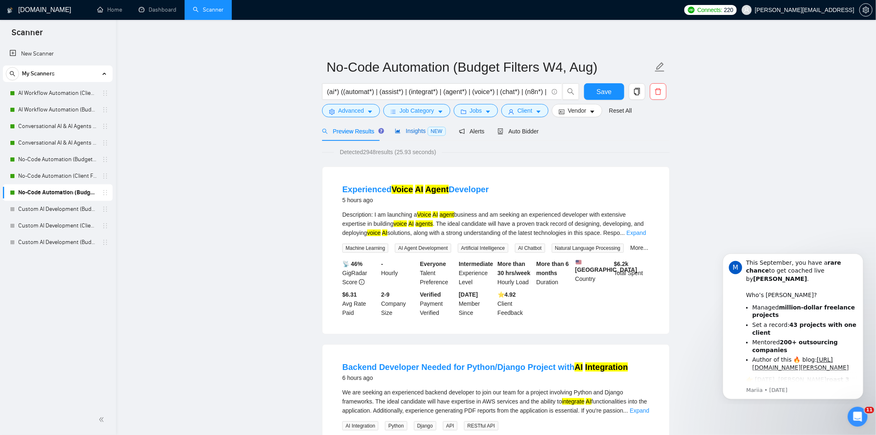
click at [408, 134] on span "Insights NEW" at bounding box center [420, 131] width 51 height 7
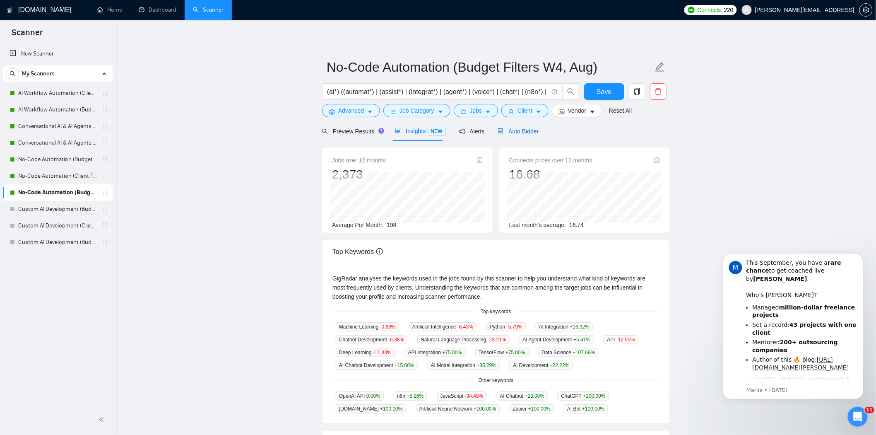
click at [519, 130] on span "Auto Bidder" at bounding box center [518, 131] width 41 height 7
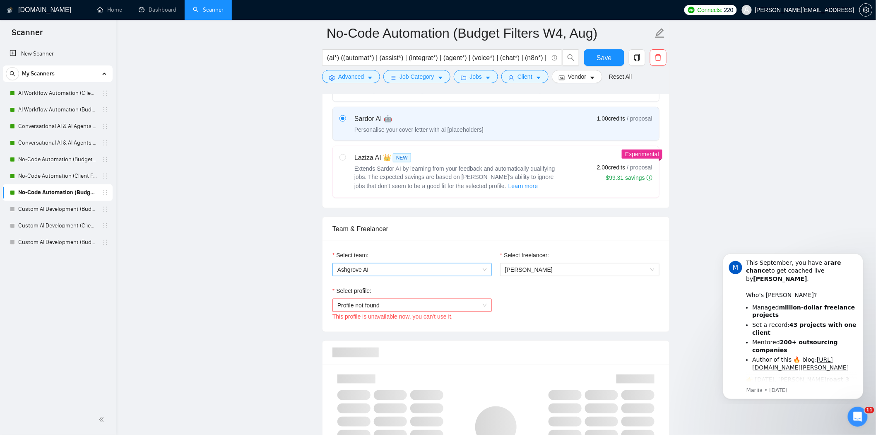
scroll to position [322, 0]
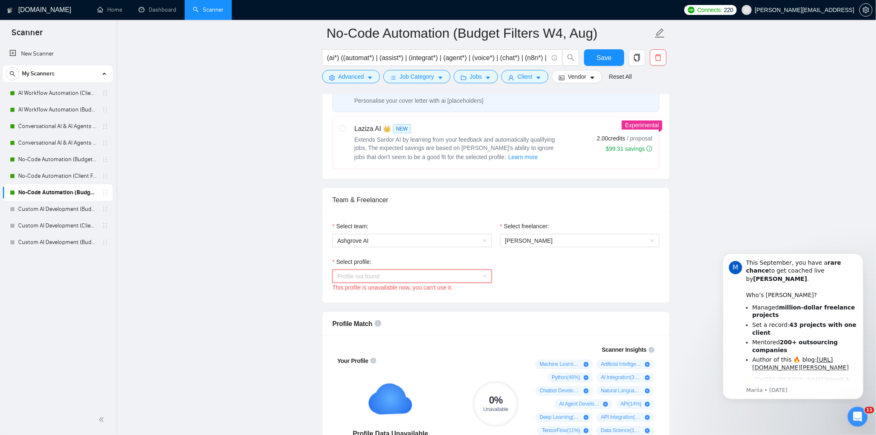
click at [441, 279] on span "Profile not found" at bounding box center [413, 276] width 150 height 12
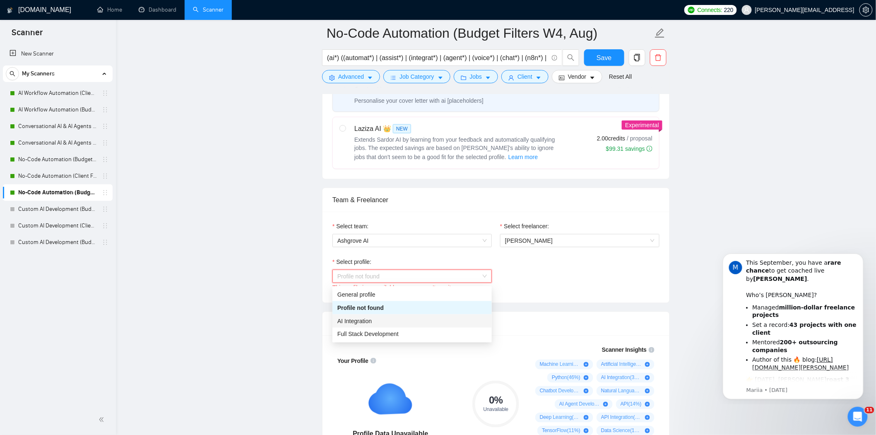
click at [398, 323] on div "AI Integration" at bounding box center [413, 320] width 150 height 9
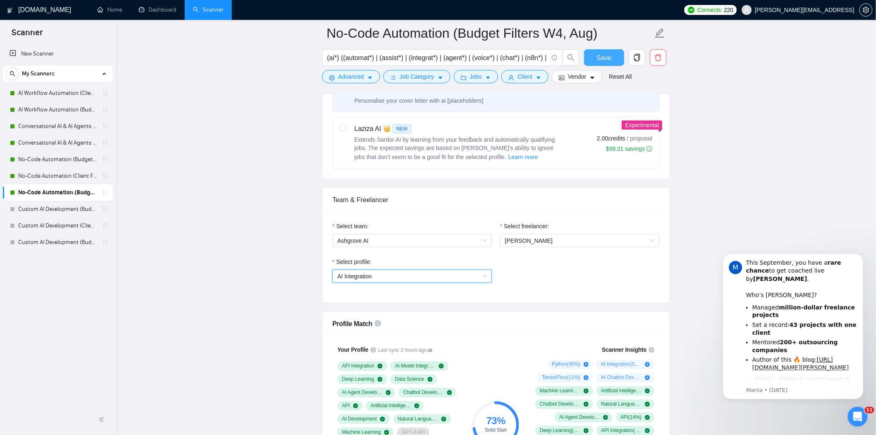
click at [593, 51] on button "Save" at bounding box center [604, 57] width 40 height 17
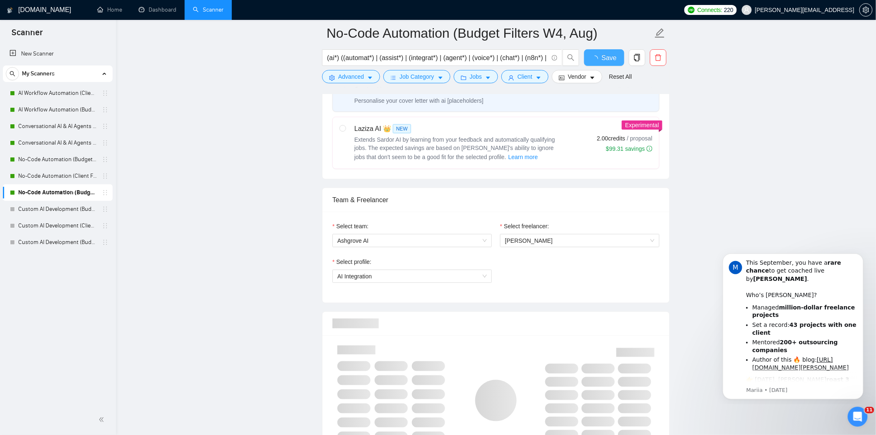
checkbox input "true"
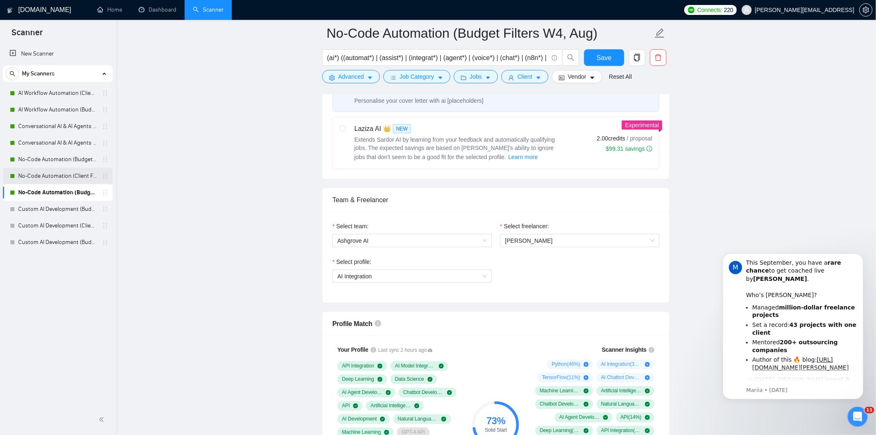
click at [66, 178] on link "No-Code Automation (Client Filters)" at bounding box center [57, 176] width 79 height 17
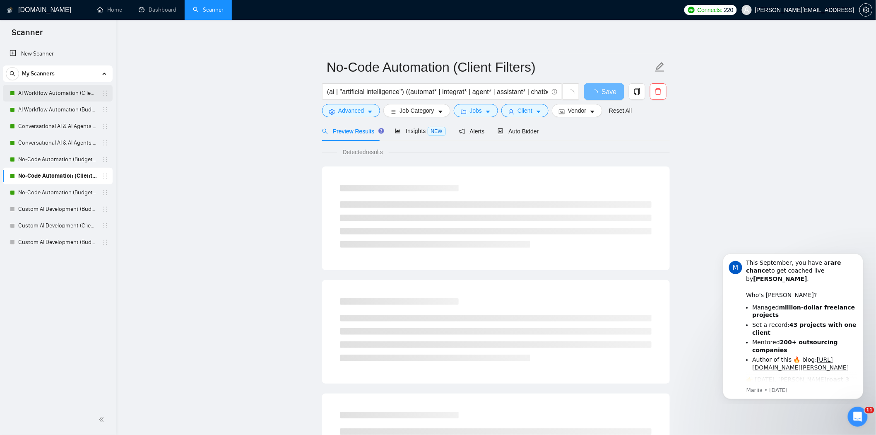
click at [50, 89] on link "AI Workflow Automation (Client Filters)" at bounding box center [57, 93] width 79 height 17
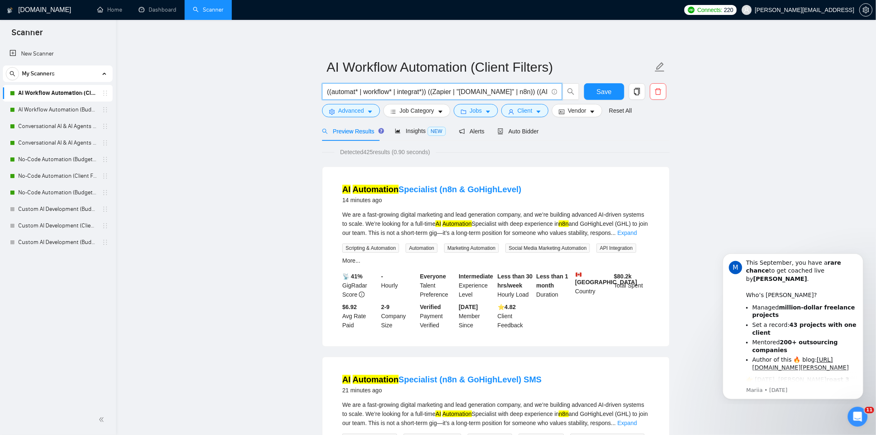
click at [527, 93] on input "((automat* | workflow* | integrat*)) ((Zapier | "[DOMAIN_NAME]" | n8n)) ((AI | …" at bounding box center [437, 92] width 221 height 10
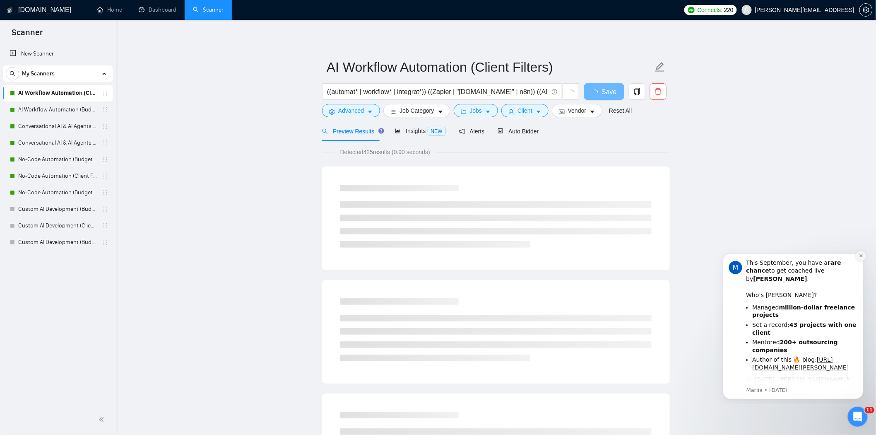
click at [861, 258] on button "Dismiss notification" at bounding box center [861, 255] width 11 height 11
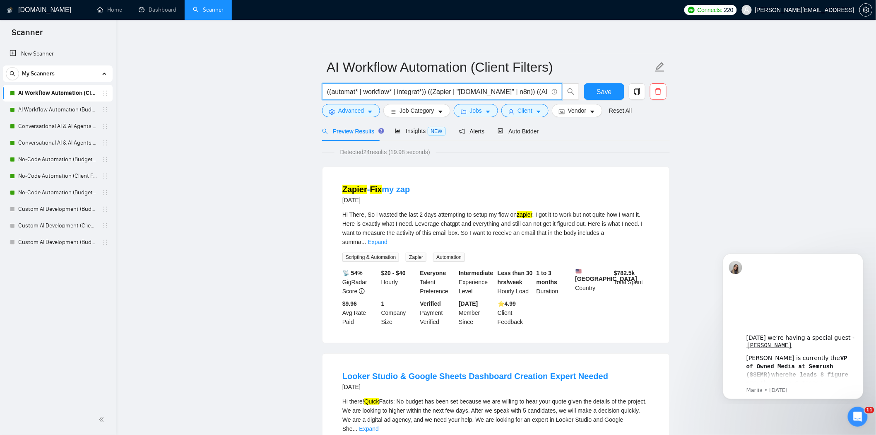
click at [535, 89] on input "((automat* | workflow* | integrat*)) ((Zapier | "[DOMAIN_NAME]" | n8n)) ((AI | …" at bounding box center [437, 92] width 221 height 10
click at [516, 95] on input "((automat* | workflow* | integrat*)) ((Zapier | "[DOMAIN_NAME]" | n8n)) ((AI | …" at bounding box center [437, 92] width 221 height 10
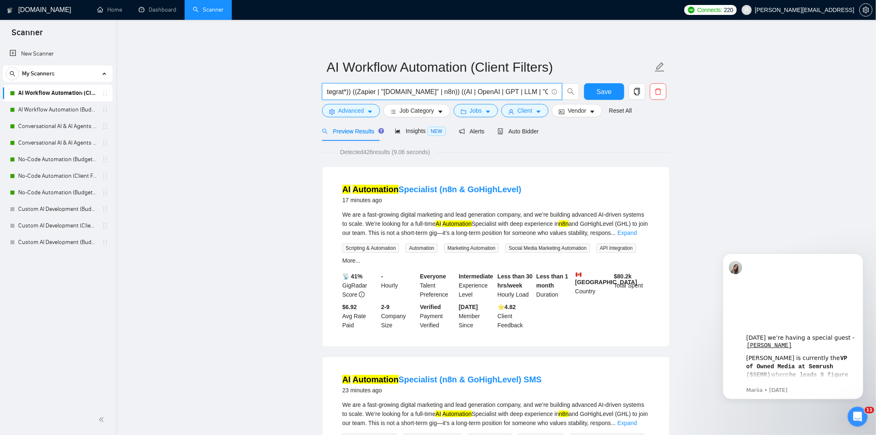
scroll to position [0, 80]
drag, startPoint x: 513, startPoint y: 92, endPoint x: 544, endPoint y: 99, distance: 31.7
click at [544, 99] on span "((automat* | workflow* | integrat*)) ((Zapier | "[DOMAIN_NAME]" | n8n)) ((AI | …" at bounding box center [442, 91] width 240 height 17
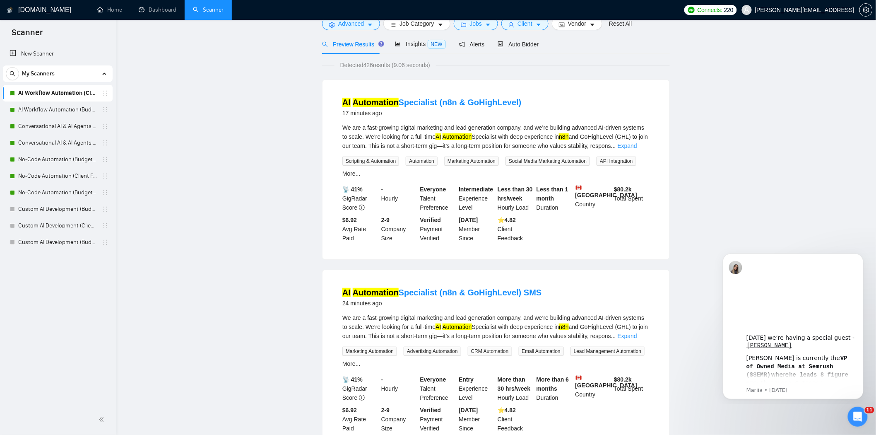
scroll to position [0, 0]
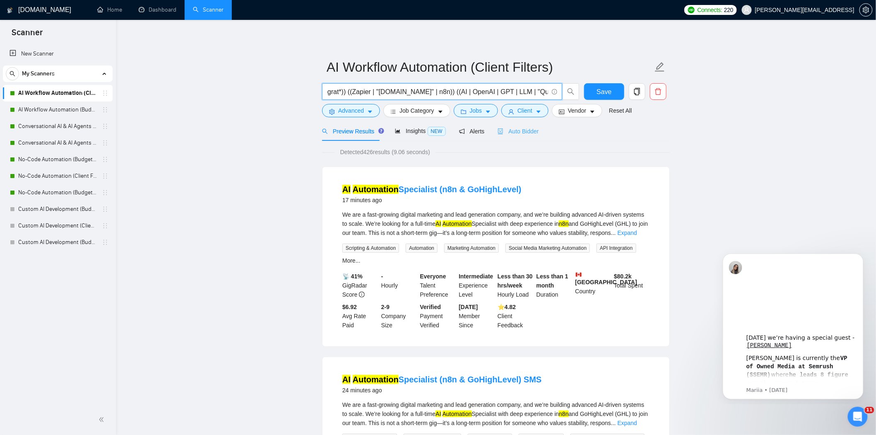
type input "((automat* | workflow* | integrat*)) ((Zapier | "[DOMAIN_NAME]" | n8n)) ((AI | …"
click at [512, 125] on div "Auto Bidder" at bounding box center [518, 130] width 41 height 19
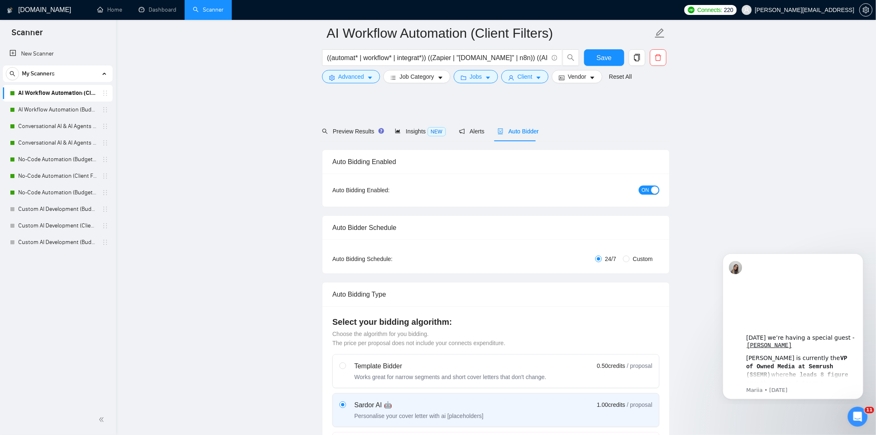
scroll to position [368, 0]
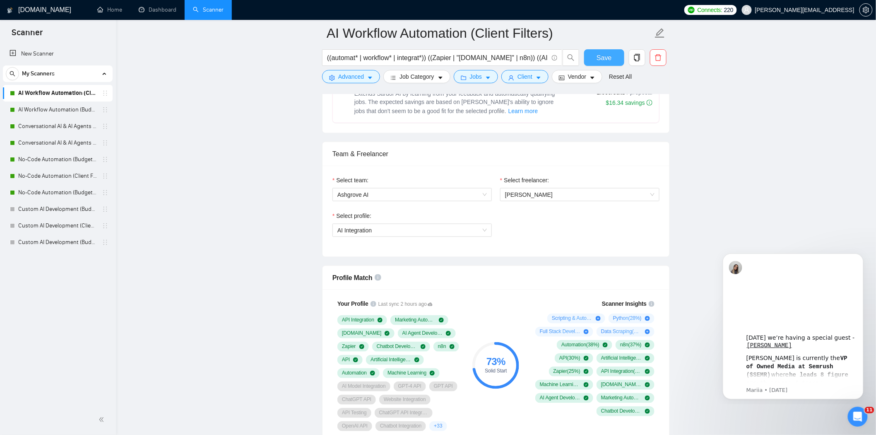
click at [597, 56] on button "Save" at bounding box center [604, 57] width 40 height 17
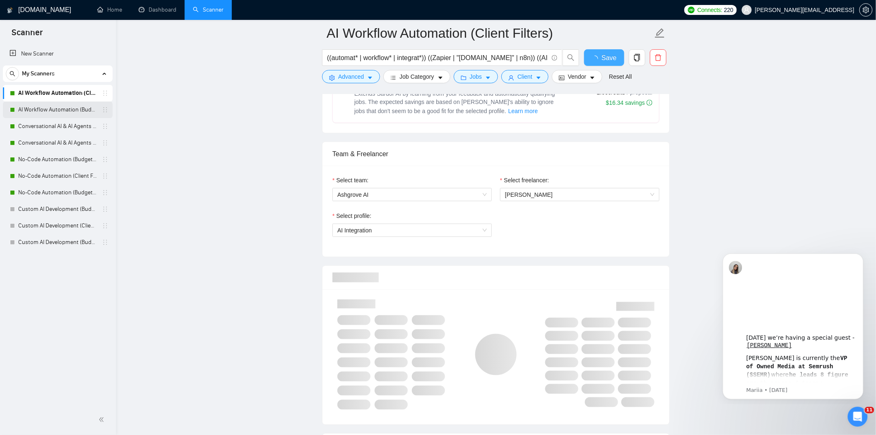
checkbox input "true"
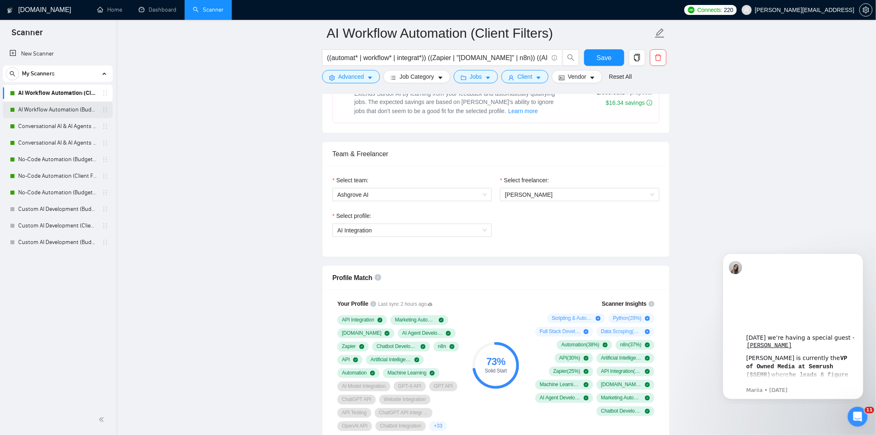
click at [63, 109] on link "AI Workflow Automation (Budget Filters)" at bounding box center [57, 109] width 79 height 17
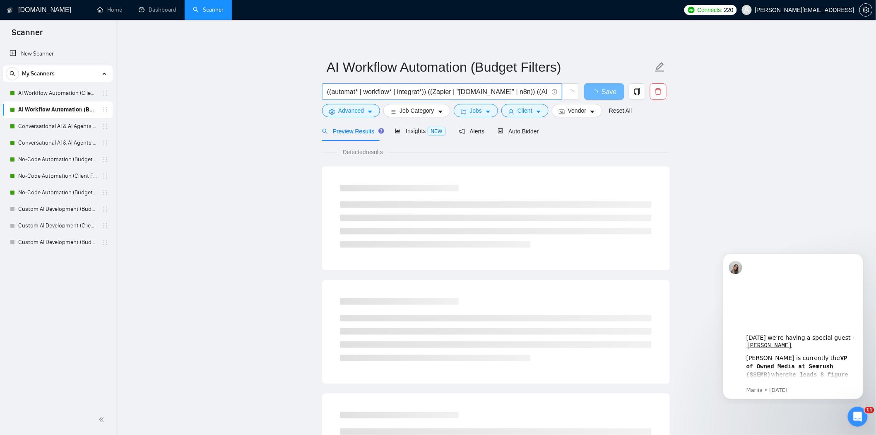
click at [521, 93] on input "((automat* | workflow* | integrat*)) ((Zapier | "[DOMAIN_NAME]" | n8n)) ((AI | …" at bounding box center [437, 92] width 221 height 10
click at [533, 92] on input "((automat* | workflow* | integrat*)) ((Zapier | "[DOMAIN_NAME]" | n8n)) ((AI | …" at bounding box center [437, 92] width 221 height 10
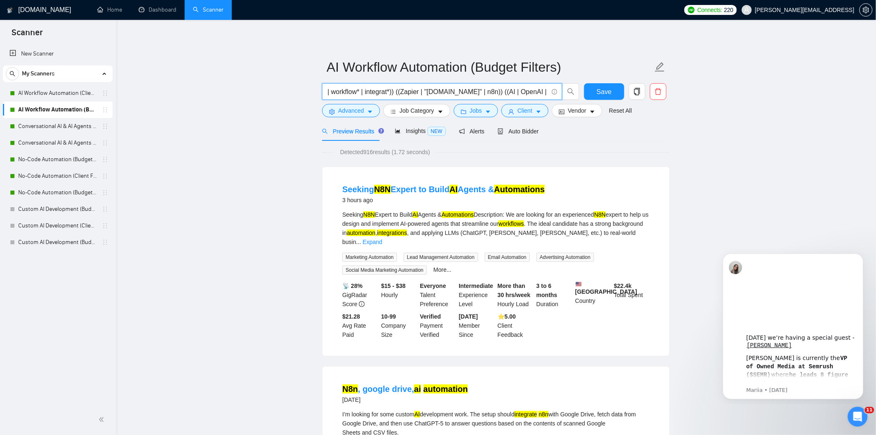
scroll to position [0, 42]
click at [544, 90] on input "((automat* | workflow* | integrat*)) ((Zapier | "[DOMAIN_NAME]" | n8n)) ((AI | …" at bounding box center [437, 92] width 221 height 10
paste input "| "Quick Fix""
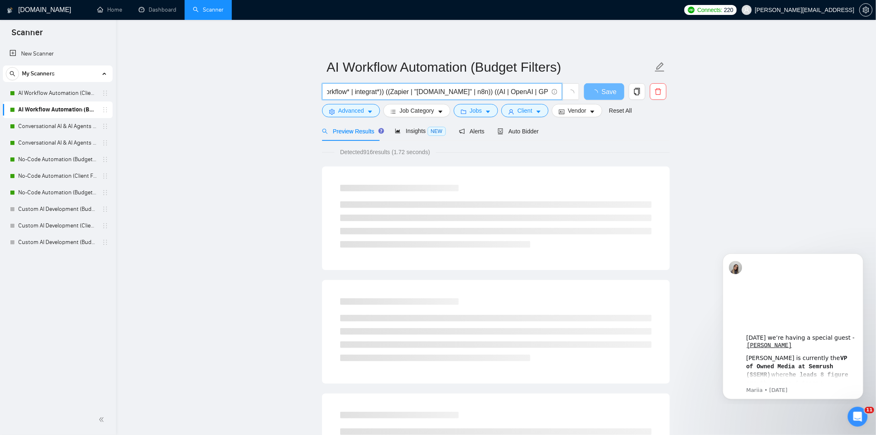
scroll to position [0, 75]
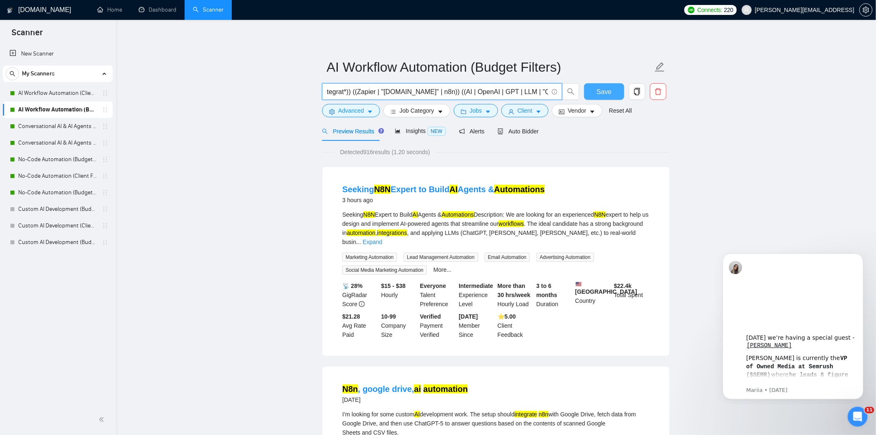
type input "((automat* | workflow* | integrat*)) ((Zapier | "[DOMAIN_NAME]" | n8n)) ((AI | …"
click at [598, 89] on span "Save" at bounding box center [604, 92] width 15 height 10
click at [522, 128] on span "Auto Bidder" at bounding box center [518, 131] width 41 height 7
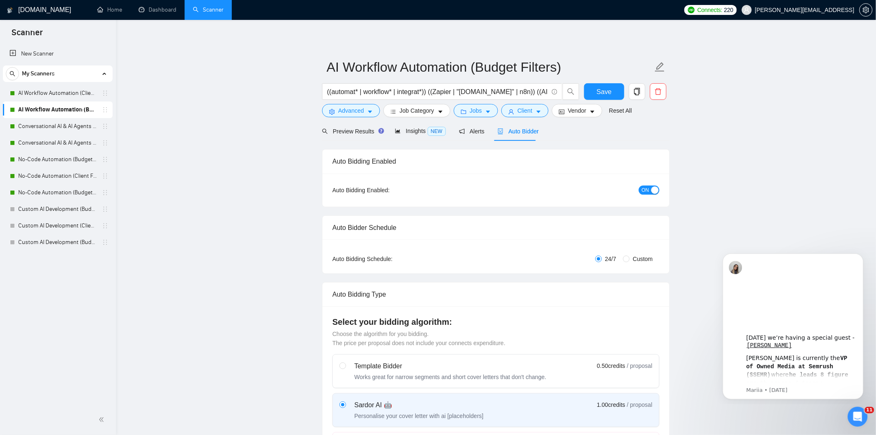
checkbox input "true"
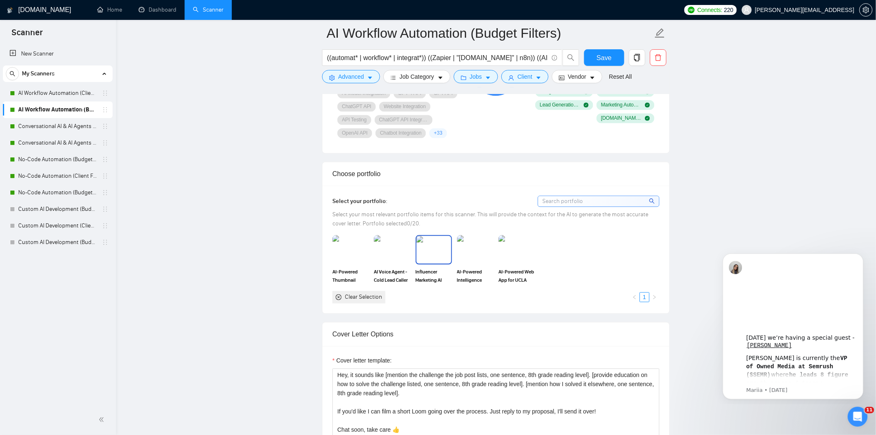
scroll to position [460, 0]
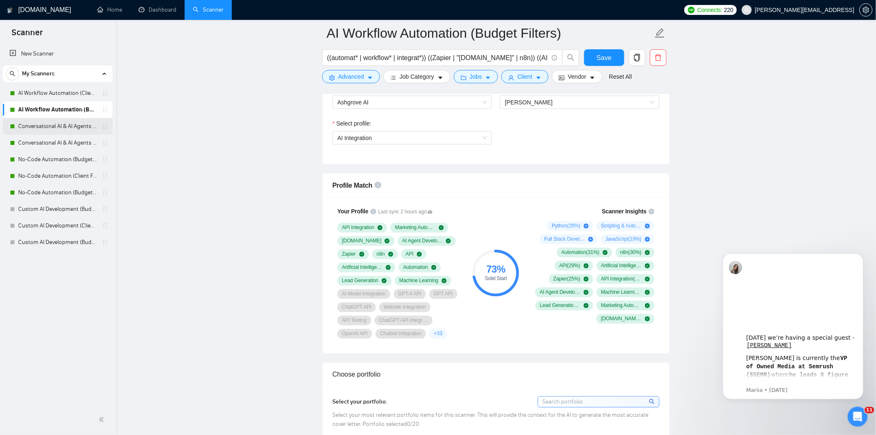
click at [54, 121] on link "Conversational AI & AI Agents (Client Filters)" at bounding box center [57, 126] width 79 height 17
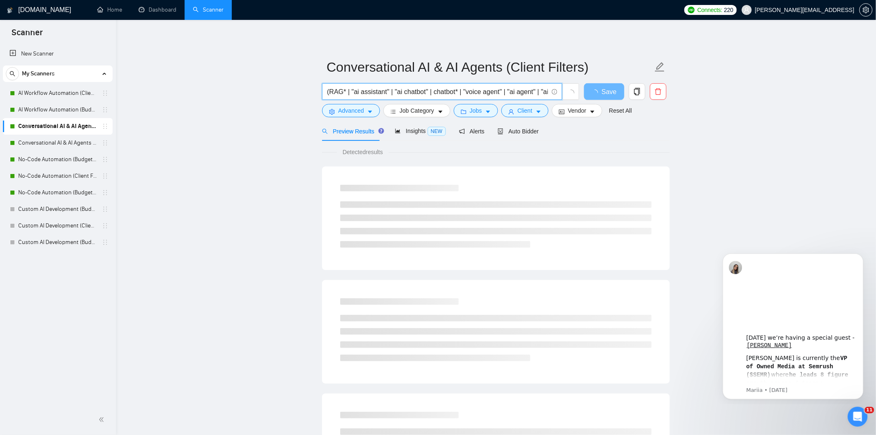
click at [533, 95] on input "(RAG* | "ai assistant" | "ai chatbot" | chatbot* | "voice agent" | "ai agent" |…" at bounding box center [437, 92] width 221 height 10
paste input "| "Quick Fix""
click at [516, 92] on input "(RAG* | "ai assistant" | "ai chatbot" | chatbot* | "voice agent" | "ai agent" |…" at bounding box center [437, 92] width 221 height 10
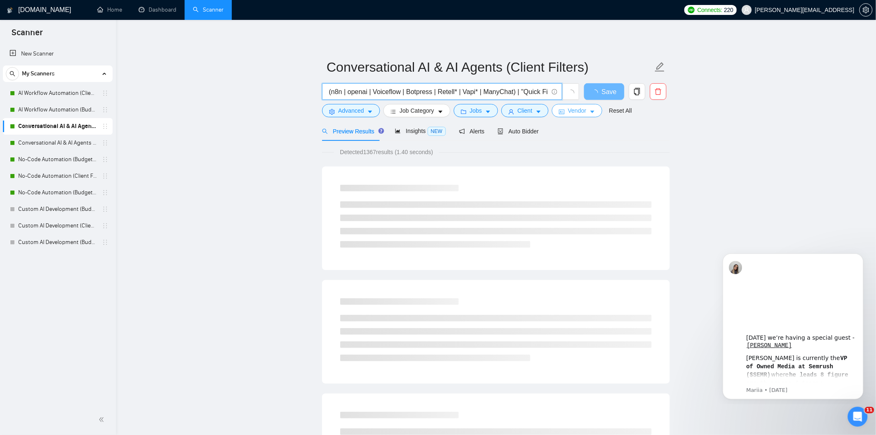
scroll to position [0, 655]
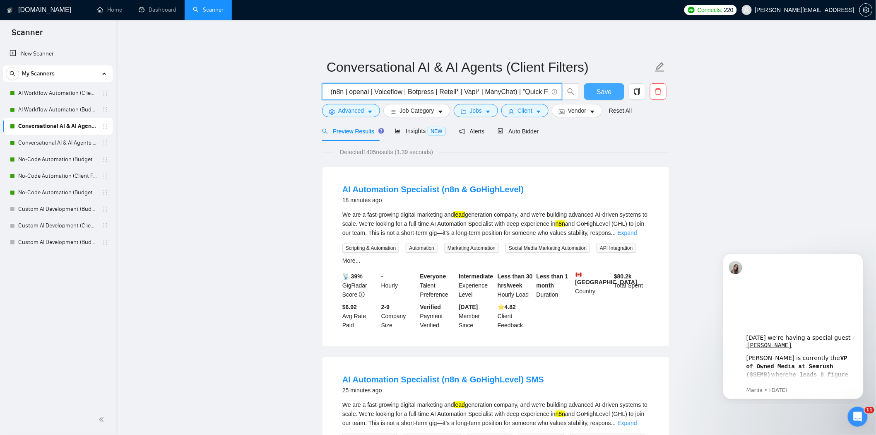
type input "(RAG* | "ai assistant" | "ai chatbot" | chatbot* | "voice agent" | "ai agent" |…"
click at [601, 89] on span "Save" at bounding box center [604, 92] width 15 height 10
click at [510, 133] on span "Auto Bidder" at bounding box center [518, 131] width 41 height 7
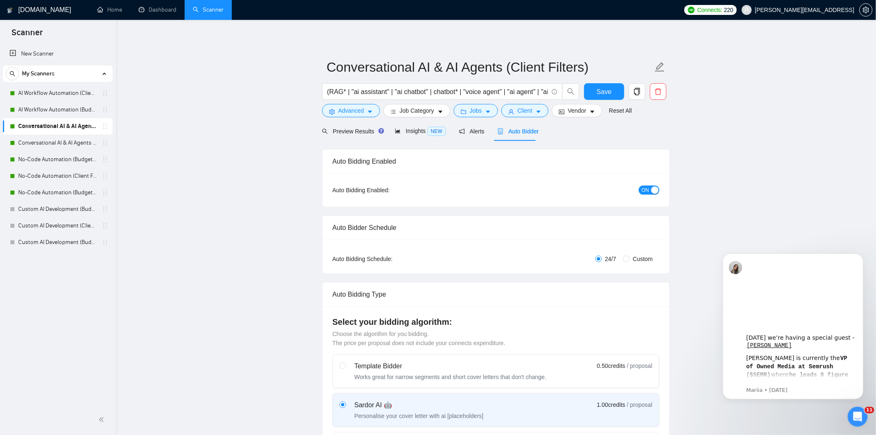
checkbox input "true"
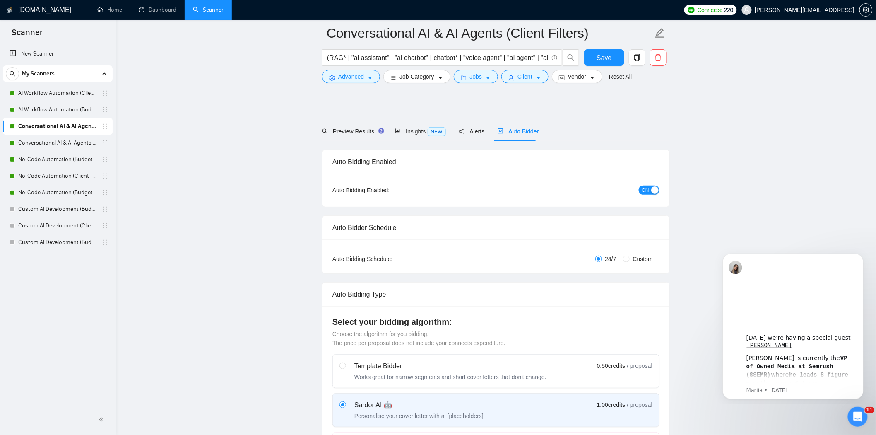
scroll to position [276, 0]
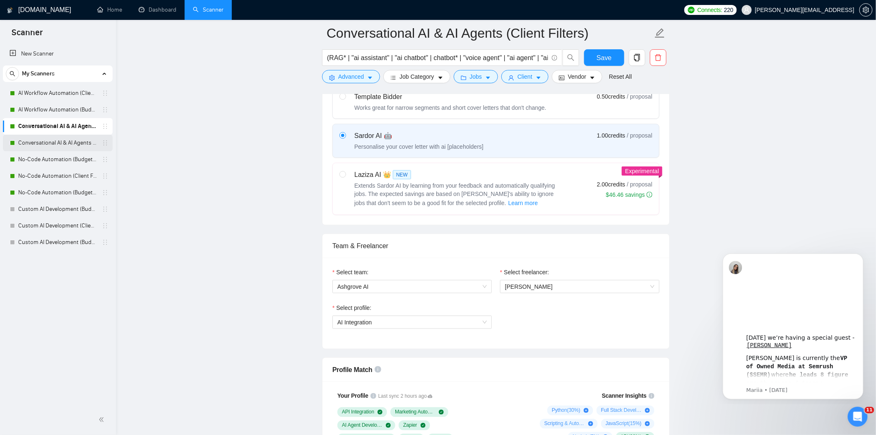
click at [57, 145] on link "Conversational AI & AI Agents (Budget Filters)" at bounding box center [57, 143] width 79 height 17
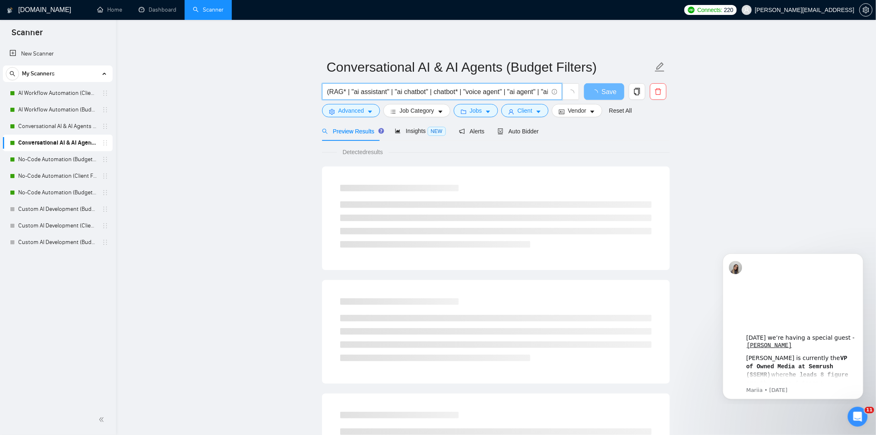
click at [498, 95] on input "(RAG* | "ai assistant" | "ai chatbot" | chatbot* | "voice agent" | "ai agent" |…" at bounding box center [437, 92] width 221 height 10
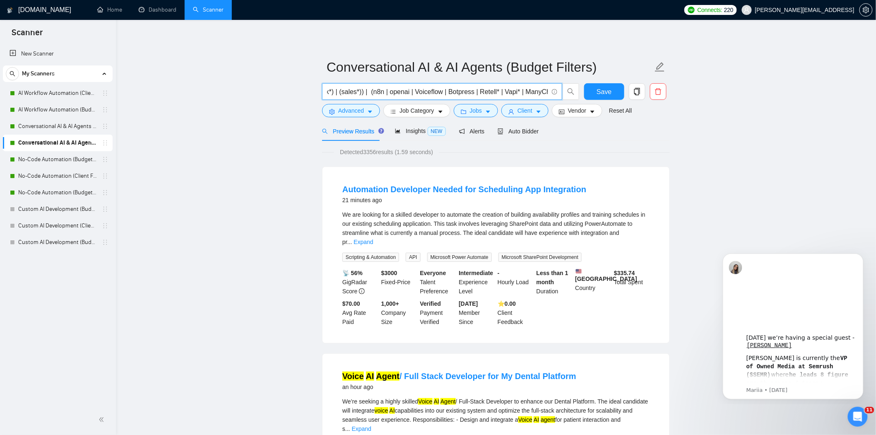
scroll to position [0, 618]
paste input "| "Quick Fix""
drag, startPoint x: 514, startPoint y: 92, endPoint x: 568, endPoint y: 89, distance: 54.8
click at [568, 89] on span "(RAG* | "ai assistant" | "ai chatbot" | chatbot* | "voice agent" | "ai agent" |…" at bounding box center [451, 91] width 258 height 17
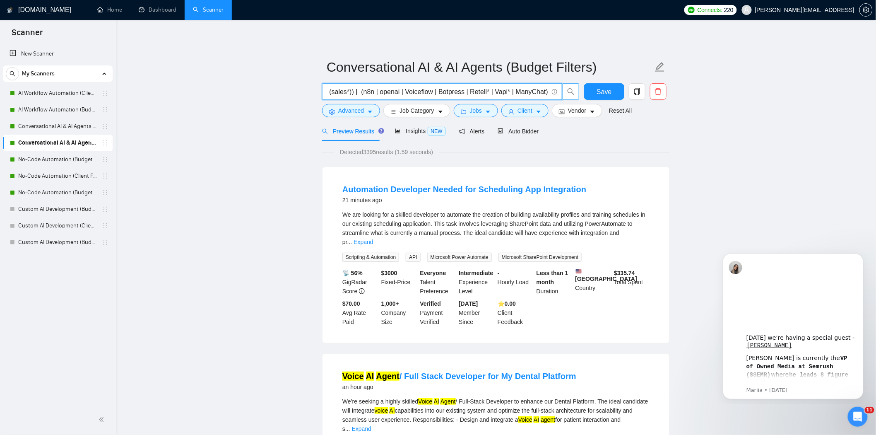
scroll to position [0, 620]
paste input "| "Quick Fix""
drag, startPoint x: 514, startPoint y: 93, endPoint x: 582, endPoint y: 94, distance: 68.4
click at [582, 94] on div "(RAG* | "ai assistant" | "ai chatbot" | chatbot* | "voice agent" | "ai agent" |…" at bounding box center [495, 93] width 348 height 21
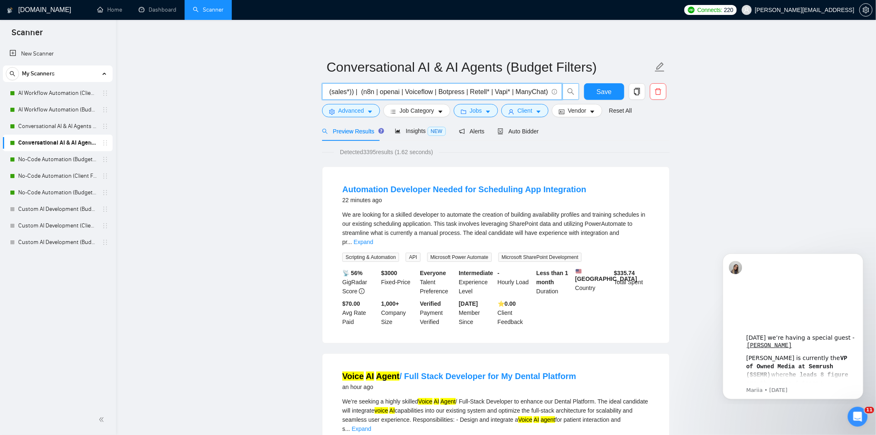
scroll to position [0, 620]
click at [545, 92] on input "(RAG* | "ai assistant" | "ai chatbot" | chatbot* | "voice agent" | "ai agent" |…" at bounding box center [437, 92] width 221 height 10
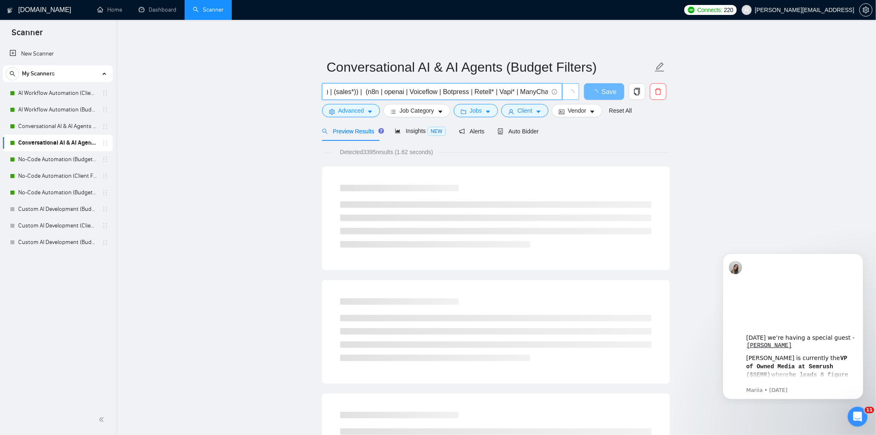
paste input "| "Quick Fix""
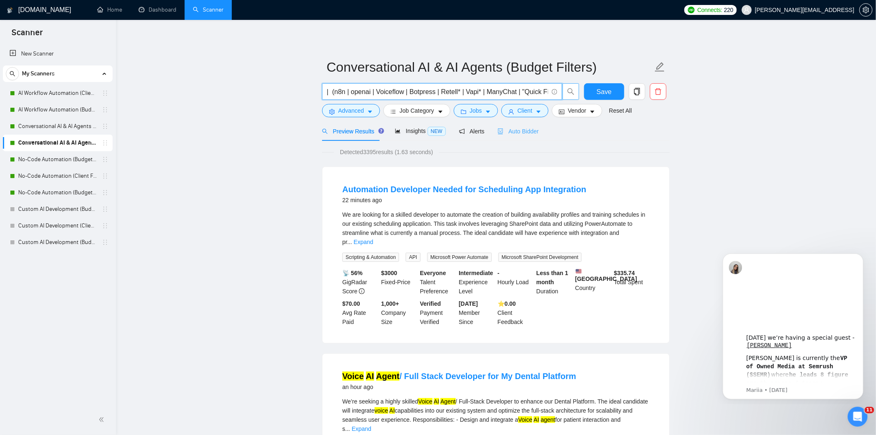
type input "(RAG* | "ai assistant" | "ai chatbot" | chatbot* | "voice agent" | "ai agent" |…"
click at [523, 129] on span "Auto Bidder" at bounding box center [518, 131] width 41 height 7
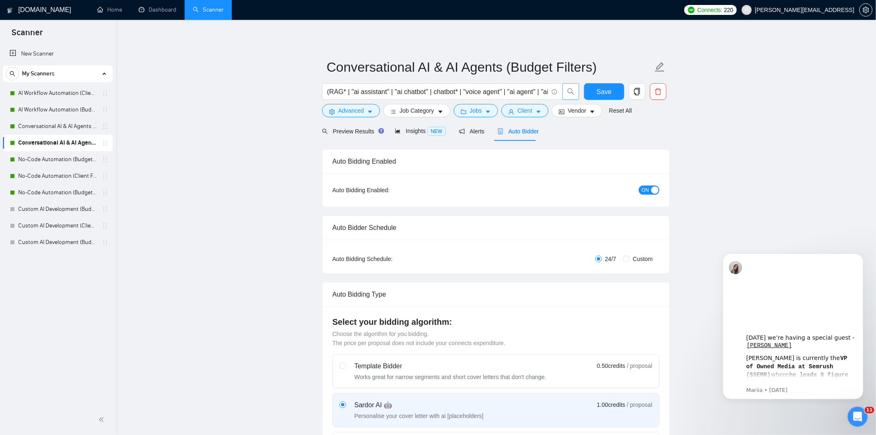
checkbox input "true"
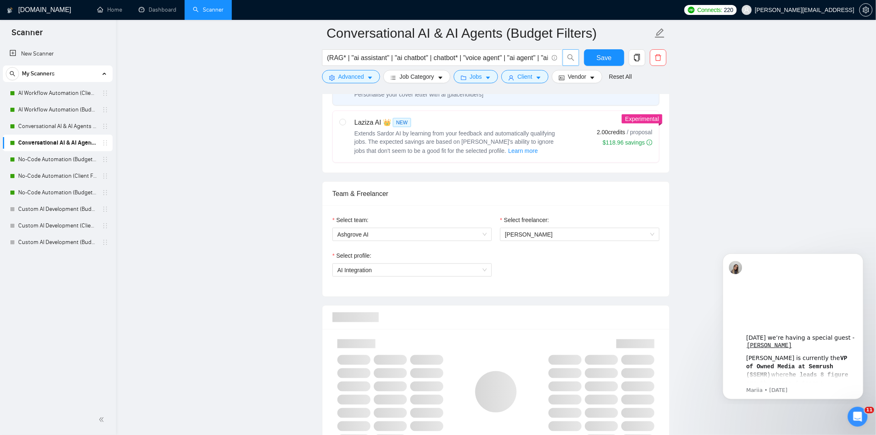
scroll to position [184, 0]
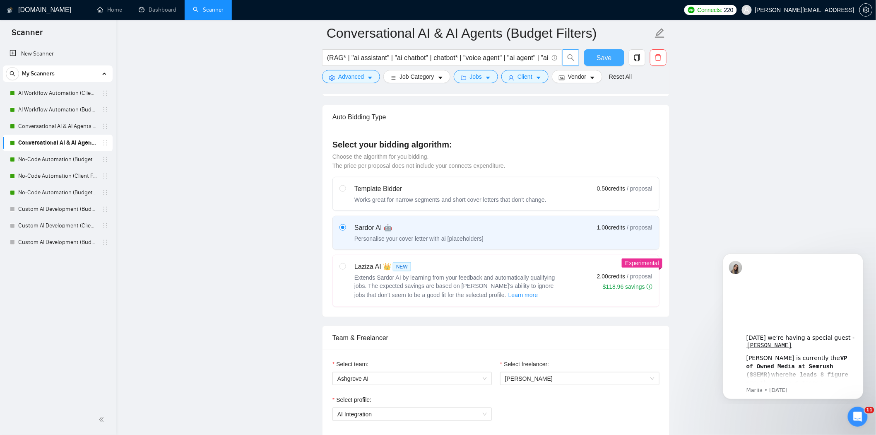
click at [599, 55] on span "Save" at bounding box center [604, 58] width 15 height 10
checkbox input "true"
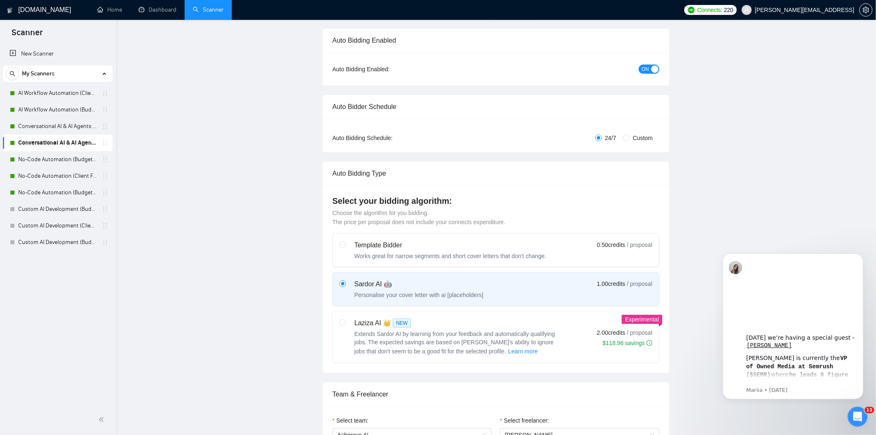
scroll to position [0, 0]
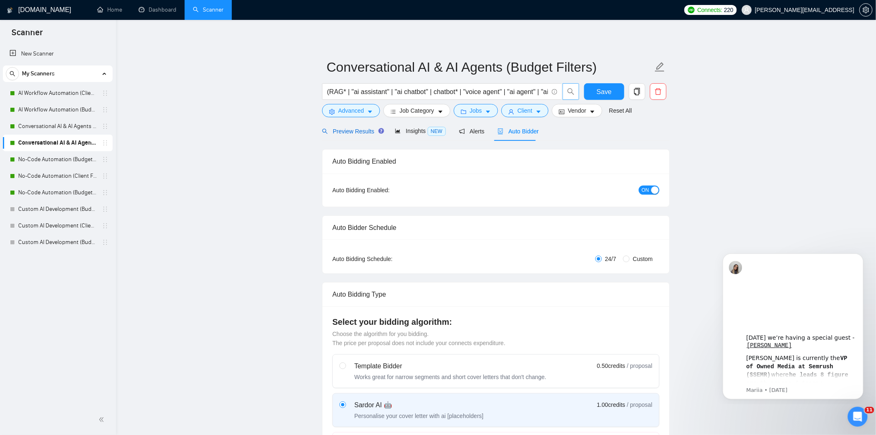
click at [350, 133] on span "Preview Results" at bounding box center [352, 131] width 60 height 7
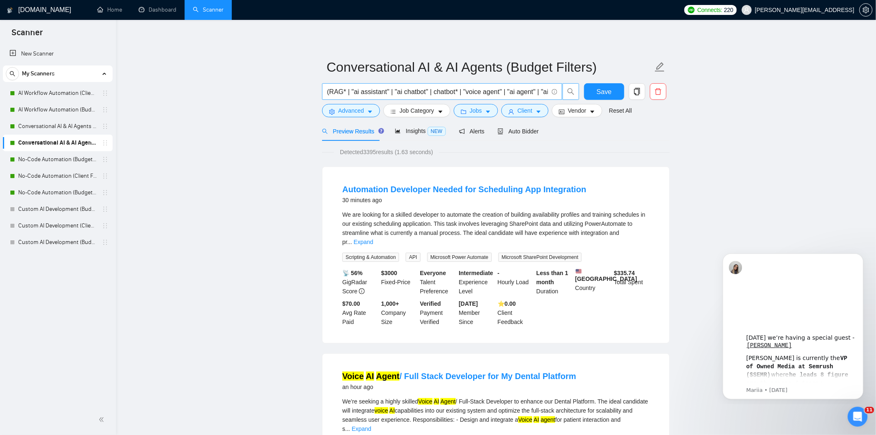
click at [524, 92] on input "(RAG* | "ai assistant" | "ai chatbot" | chatbot* | "voice agent" | "ai agent" |…" at bounding box center [437, 92] width 221 height 10
click at [607, 92] on span "Save" at bounding box center [604, 92] width 15 height 10
click at [39, 162] on link "No-Code Automation (Budget Filters)" at bounding box center [57, 159] width 79 height 17
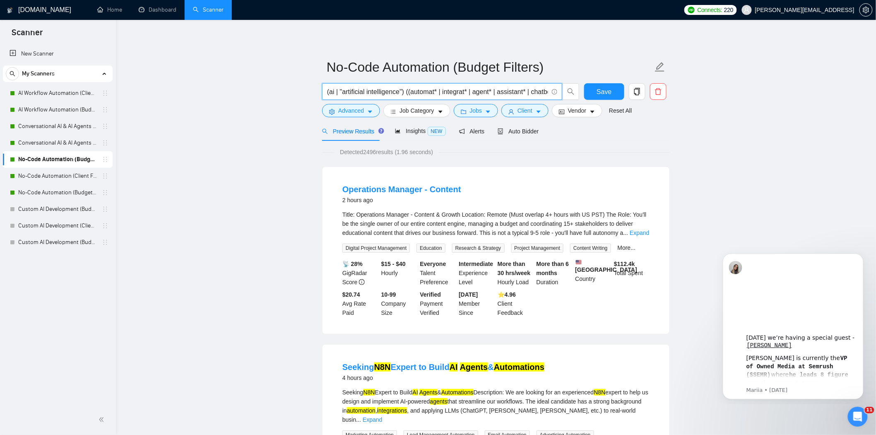
click at [511, 93] on input "(ai | "artificial intelligence") ((automat* | integrat* | agent* | assistant* |…" at bounding box center [437, 92] width 221 height 10
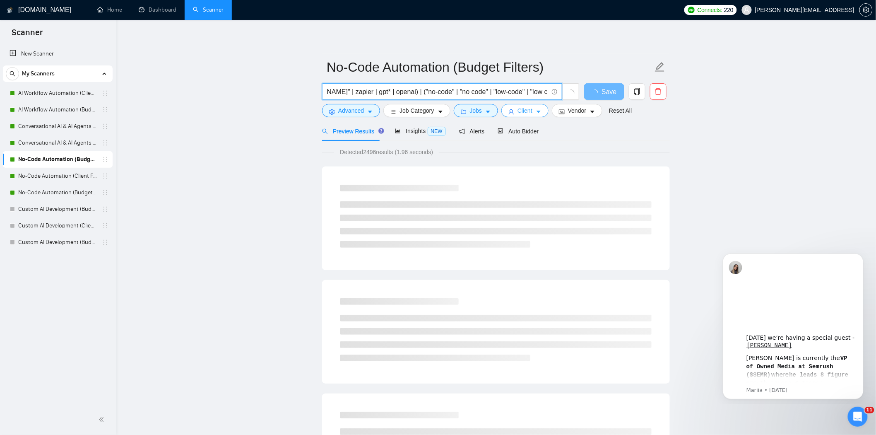
paste input "| "Quick Fix""
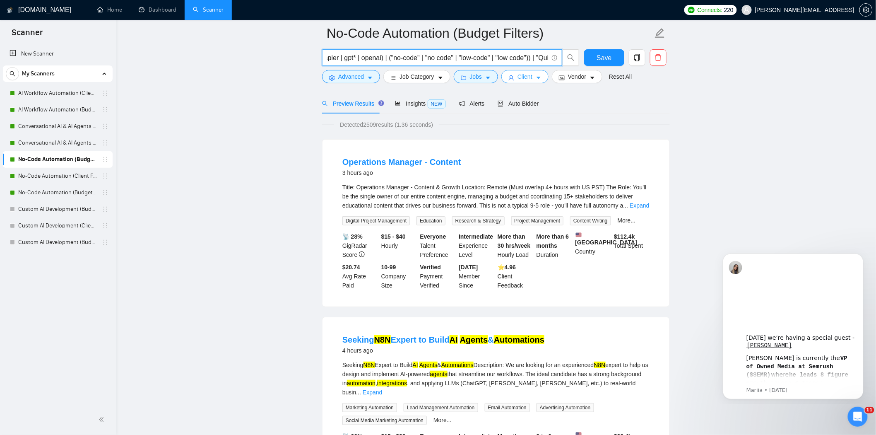
scroll to position [0, 0]
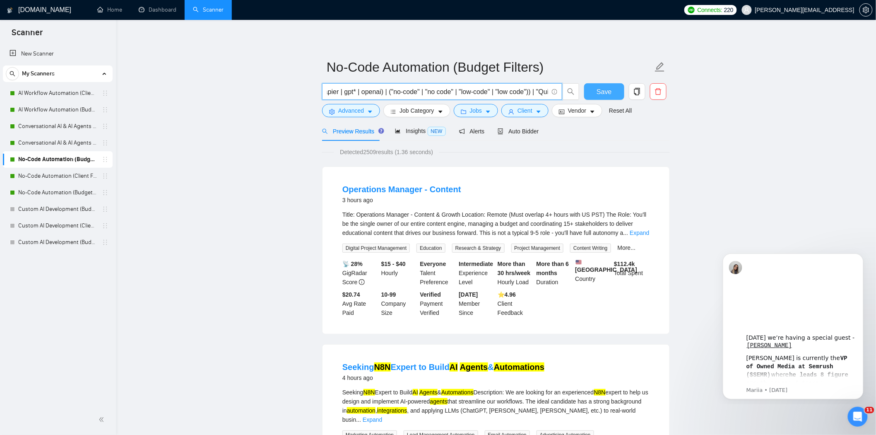
type input "(ai | "artificial intelligence") ((automat* | integrat* | agent* | assistant* |…"
click at [595, 89] on button "Save" at bounding box center [604, 91] width 40 height 17
click at [65, 180] on link "No-Code Automation (Client Filters)" at bounding box center [57, 176] width 79 height 17
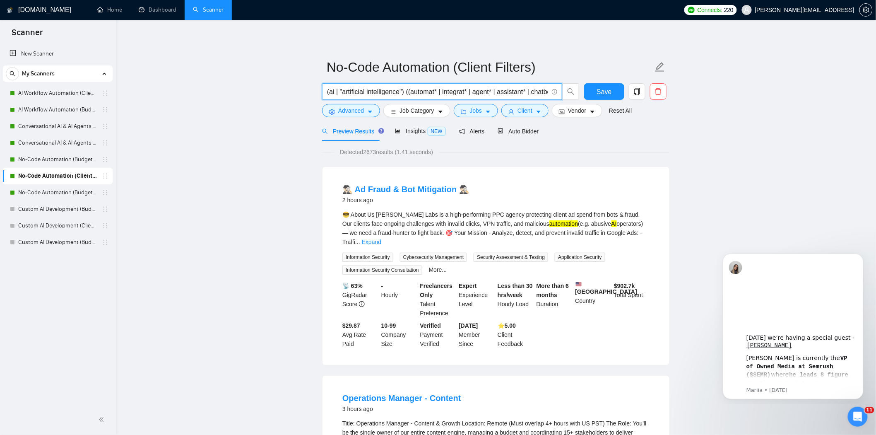
click at [542, 90] on input "(ai | "artificial intelligence") ((automat* | integrat* | agent* | assistant* |…" at bounding box center [437, 92] width 221 height 10
click at [545, 91] on input "(ai | "artificial intelligence") ((automat* | integrat* | agent* | assistant* |…" at bounding box center [437, 92] width 221 height 10
paste input "| "Quick Fix""
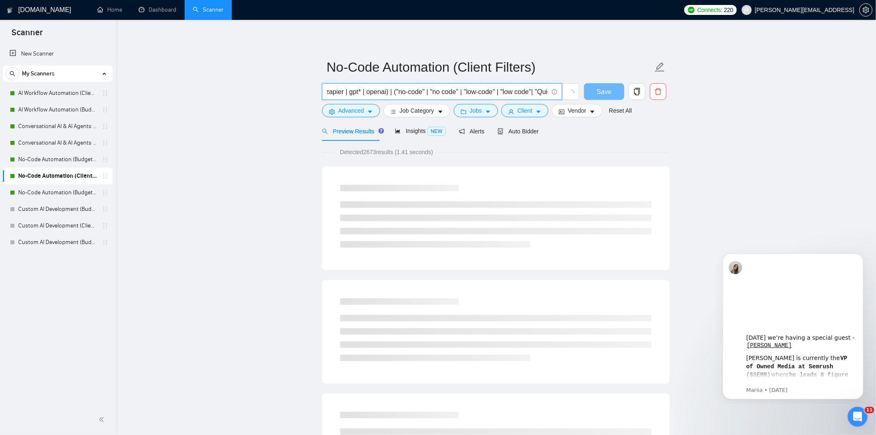
click at [511, 91] on input "(ai | "artificial intelligence") ((automat* | integrat* | agent* | assistant* |…" at bounding box center [437, 92] width 221 height 10
click at [511, 93] on input "(ai | "artificial intelligence") ((automat* | integrat* | agent* | assistant* |…" at bounding box center [437, 92] width 221 height 10
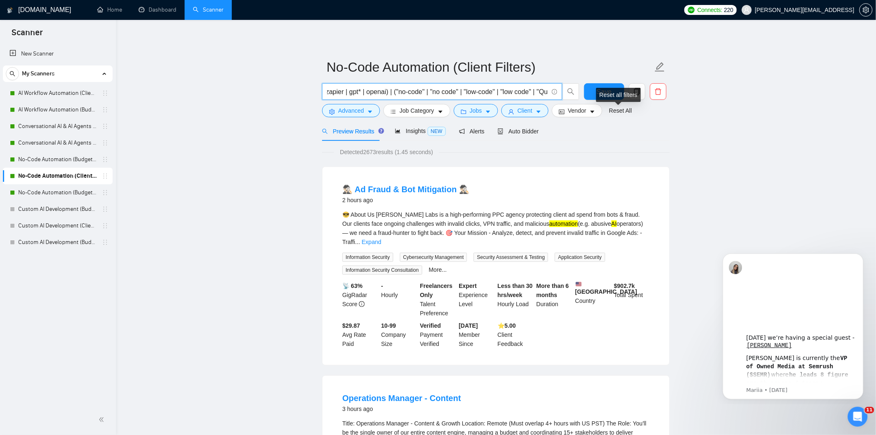
type input "(ai | "artificial intelligence") ((automat* | integrat* | agent* | assistant* |…"
click at [610, 96] on div "Reset all filters" at bounding box center [618, 95] width 45 height 14
click at [598, 88] on div "Reset all filters" at bounding box center [618, 95] width 45 height 14
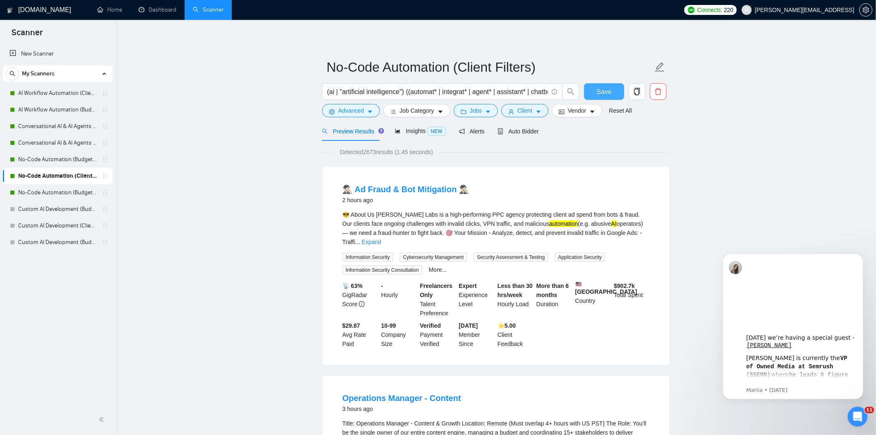
click at [594, 92] on button "Save" at bounding box center [604, 91] width 40 height 17
click at [34, 196] on link "No-Code Automation (Budget Filters W4, Aug)" at bounding box center [57, 192] width 79 height 17
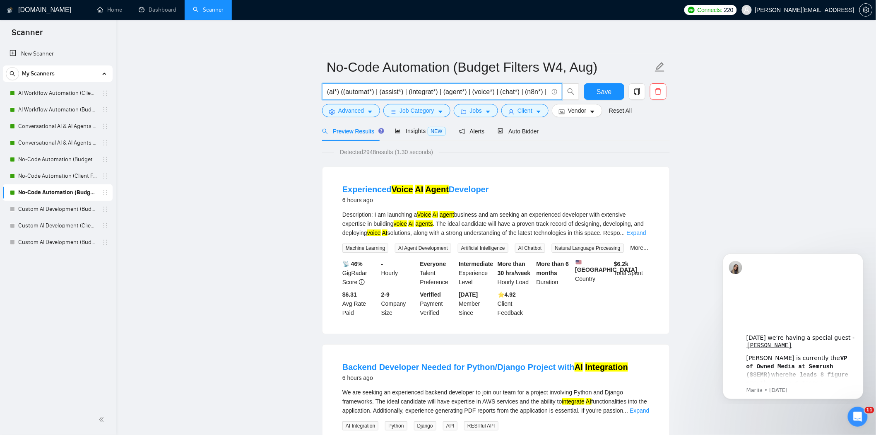
click at [517, 92] on input "(ai*) ((automat*) | (assist*) | (integrat*) | (agent*) | (voice*) | (chat*) | (…" at bounding box center [437, 92] width 221 height 10
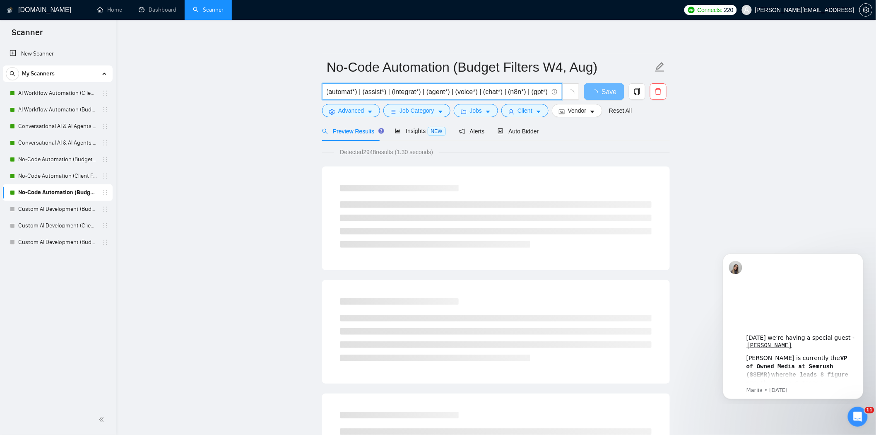
click at [545, 93] on input "(ai*) ((automat*) | (assist*) | (integrat*) | (agent*) | (voice*) | (chat*) | (…" at bounding box center [437, 92] width 221 height 10
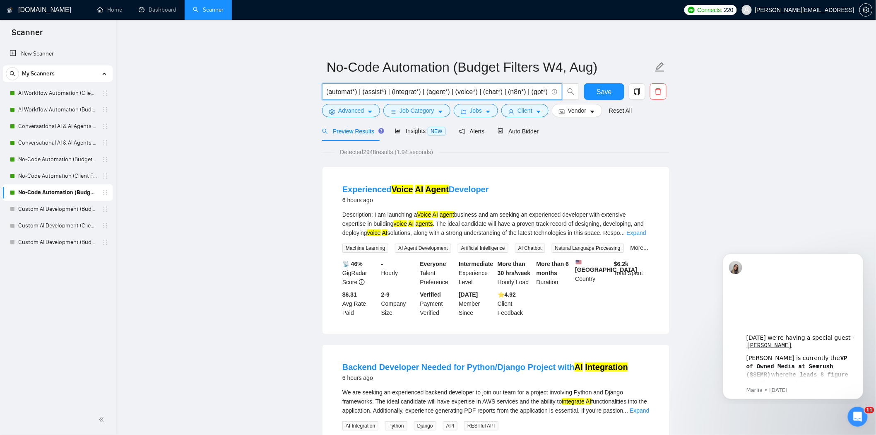
click at [548, 93] on input "(ai*) ((automat*) | (assist*) | (integrat*) | (agent*) | (voice*) | (chat*) | (…" at bounding box center [437, 92] width 221 height 10
paste input "| "Quick Fix""
type input "(ai*) ((automat*) | (assist*) | (integrat*) | (agent*) | (voice*) | (chat*) | (…"
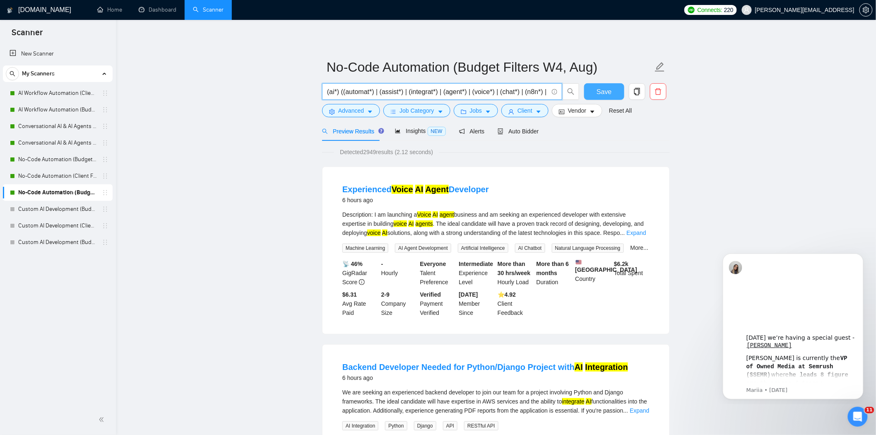
click at [597, 89] on button "Save" at bounding box center [604, 91] width 40 height 17
